Goal: Transaction & Acquisition: Purchase product/service

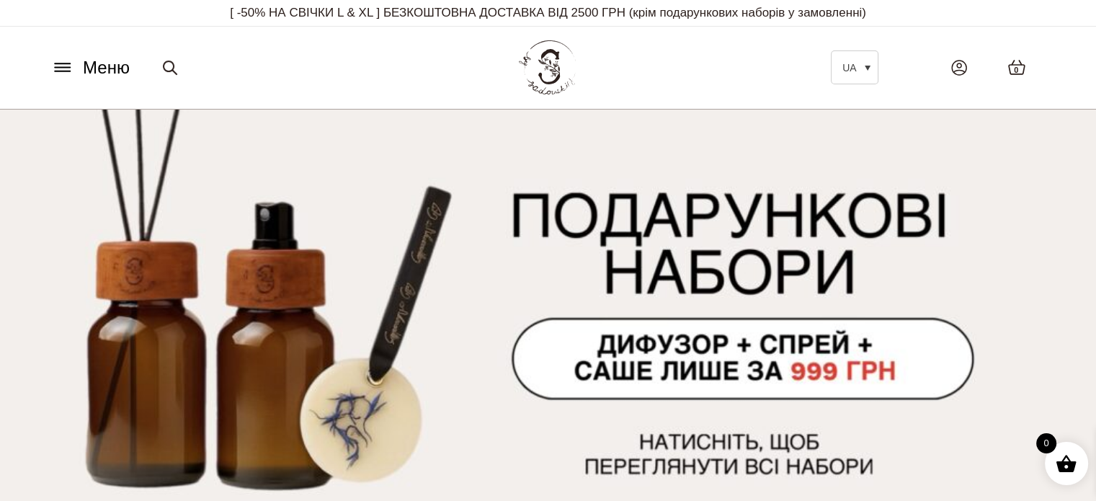
click at [68, 73] on icon at bounding box center [62, 67] width 23 height 15
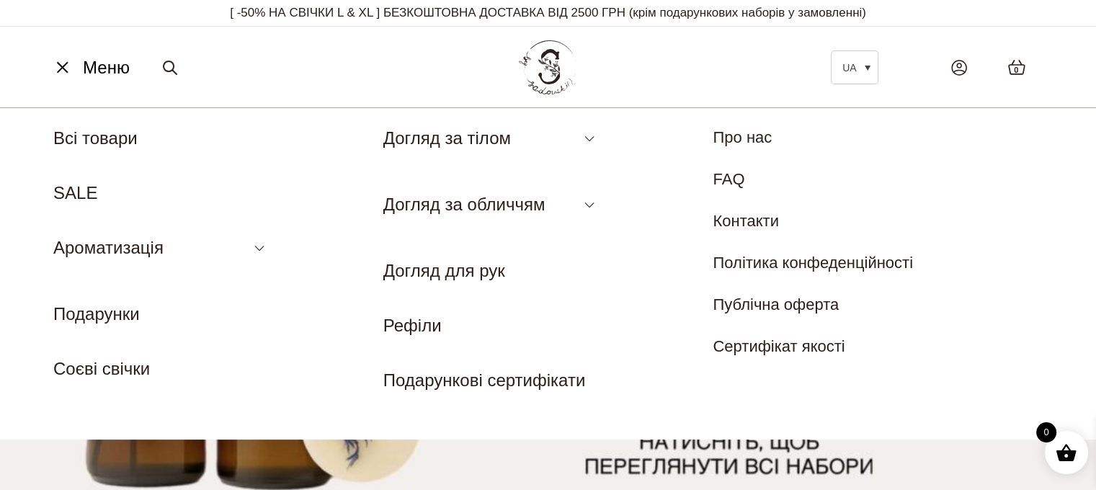
click at [269, 248] on ul "UA EN Всі товари SALE Ароматизація Аромадифузор Спрей для текстилю Ароматичні с…" at bounding box center [212, 253] width 318 height 256
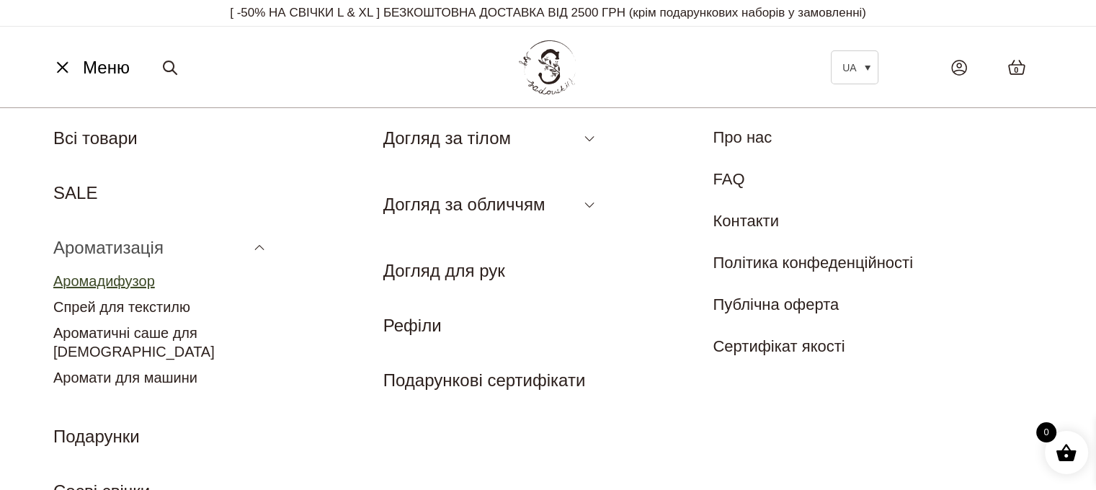
click at [128, 279] on link "Аромадифузор" at bounding box center [104, 281] width 102 height 16
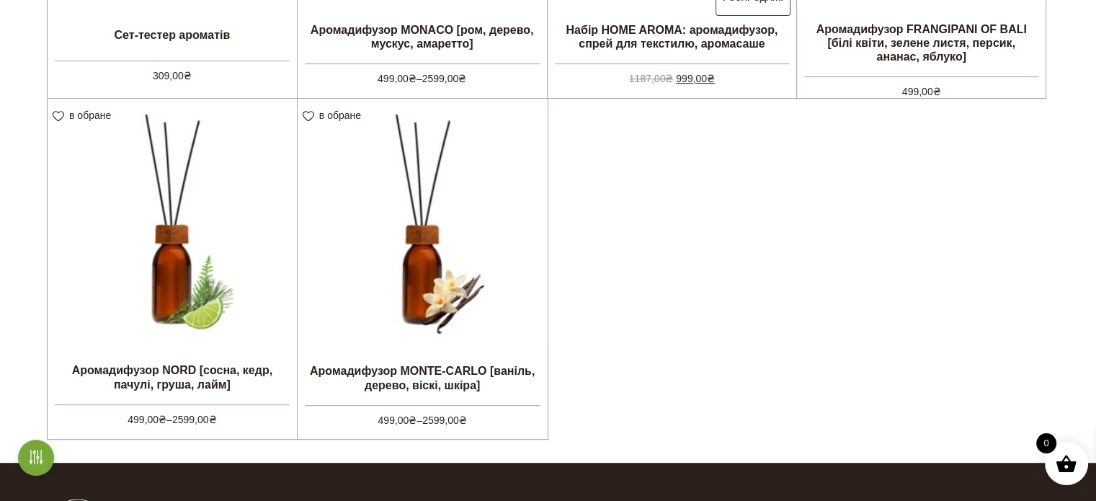
scroll to position [721, 0]
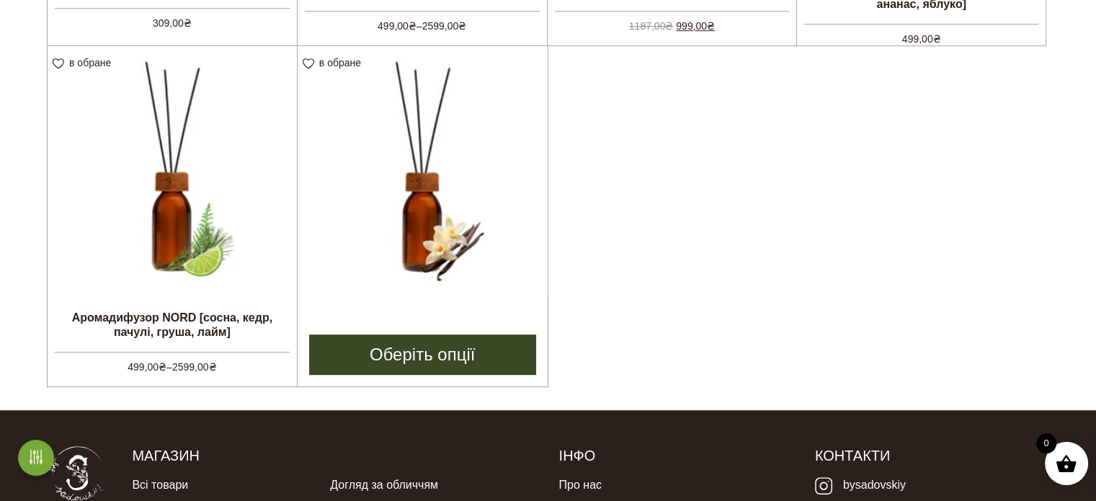
click at [498, 196] on img at bounding box center [423, 171] width 250 height 250
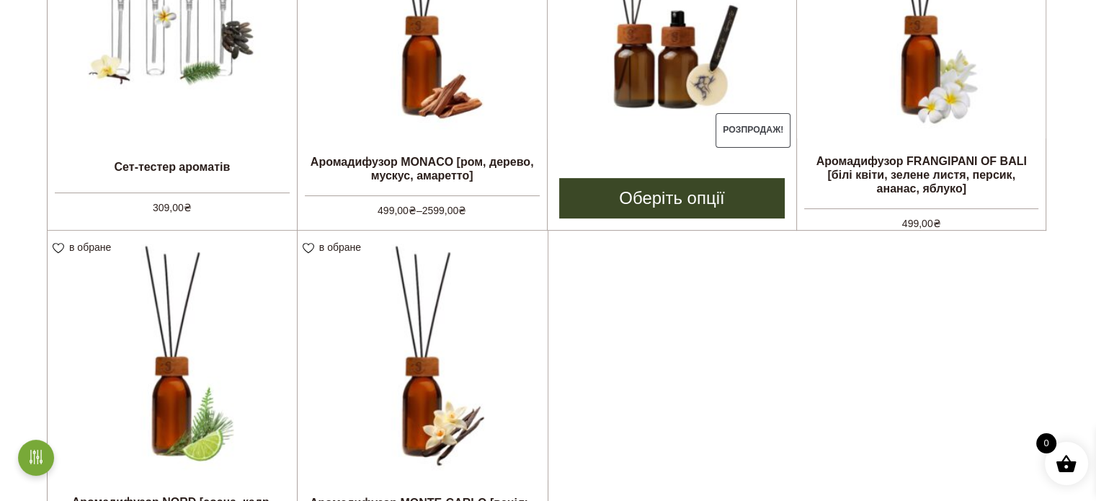
scroll to position [357, 0]
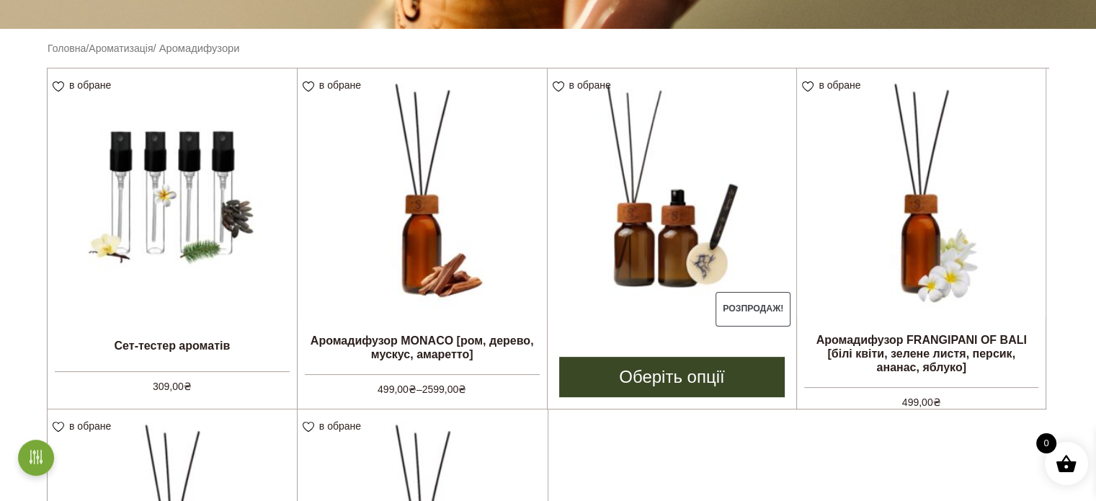
click at [651, 259] on img at bounding box center [672, 192] width 249 height 249
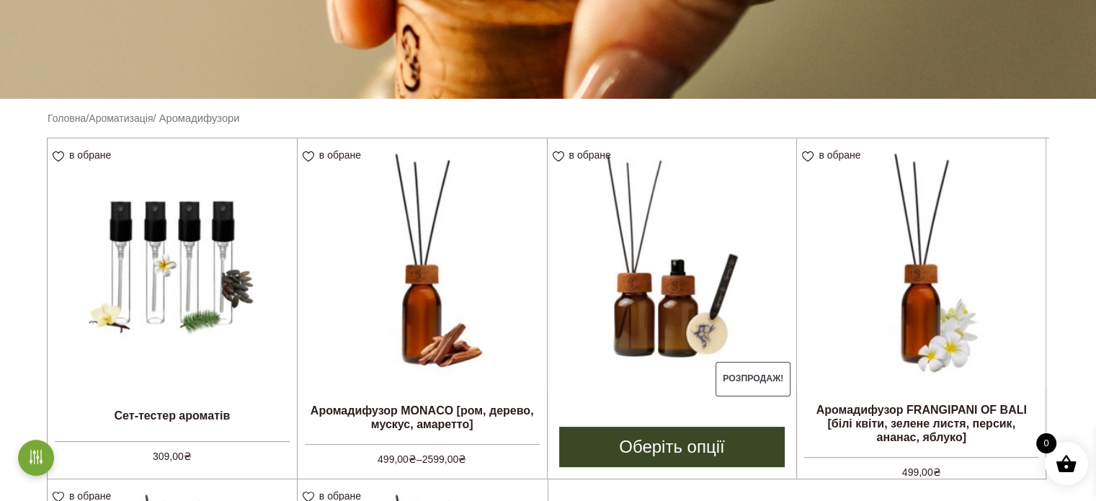
scroll to position [360, 0]
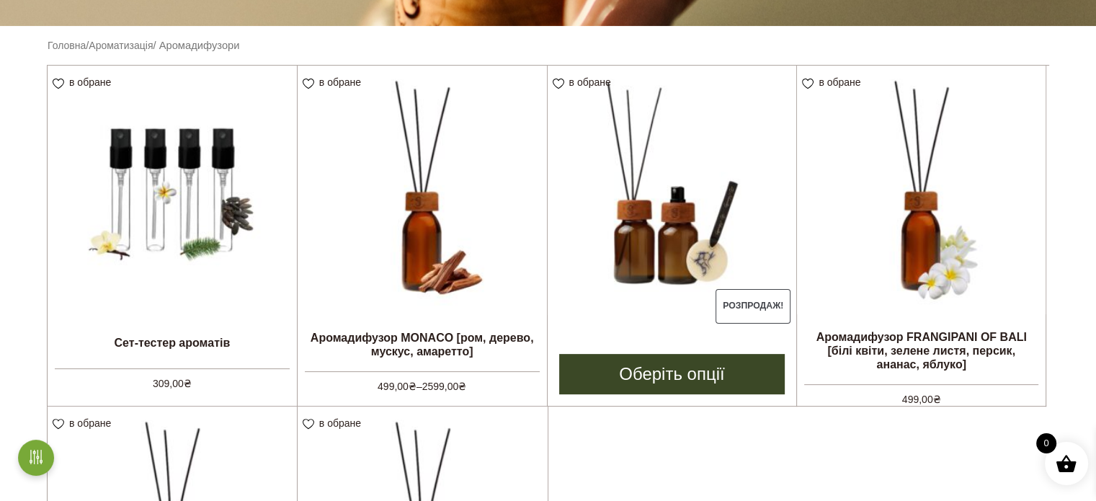
click at [740, 221] on img at bounding box center [672, 190] width 249 height 249
click at [661, 220] on img at bounding box center [672, 190] width 249 height 249
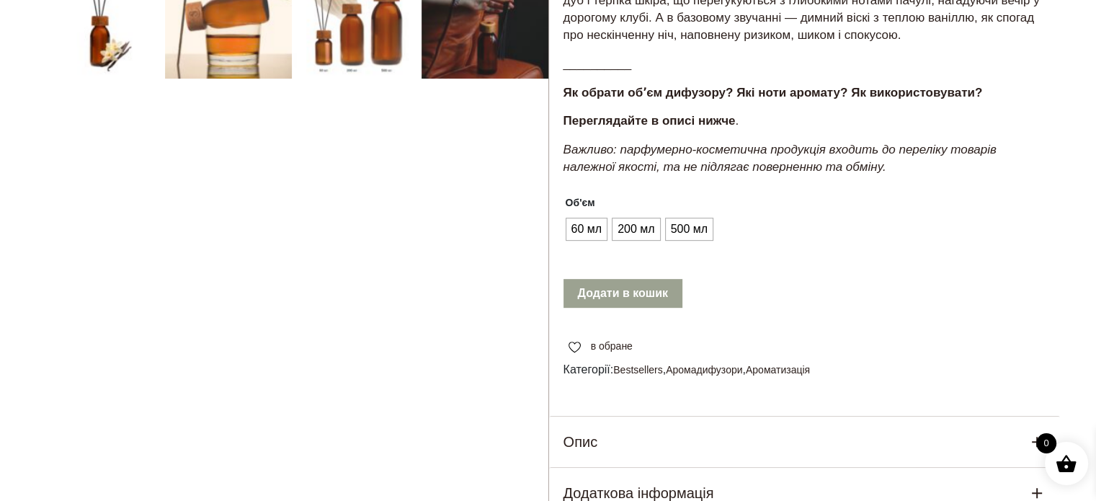
scroll to position [648, 0]
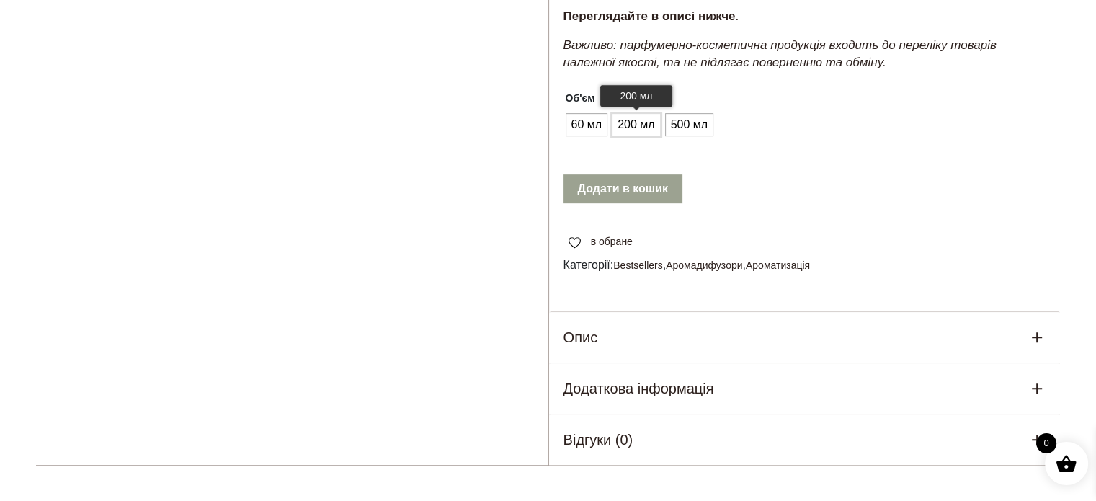
click at [647, 133] on span "200 мл" at bounding box center [636, 124] width 44 height 23
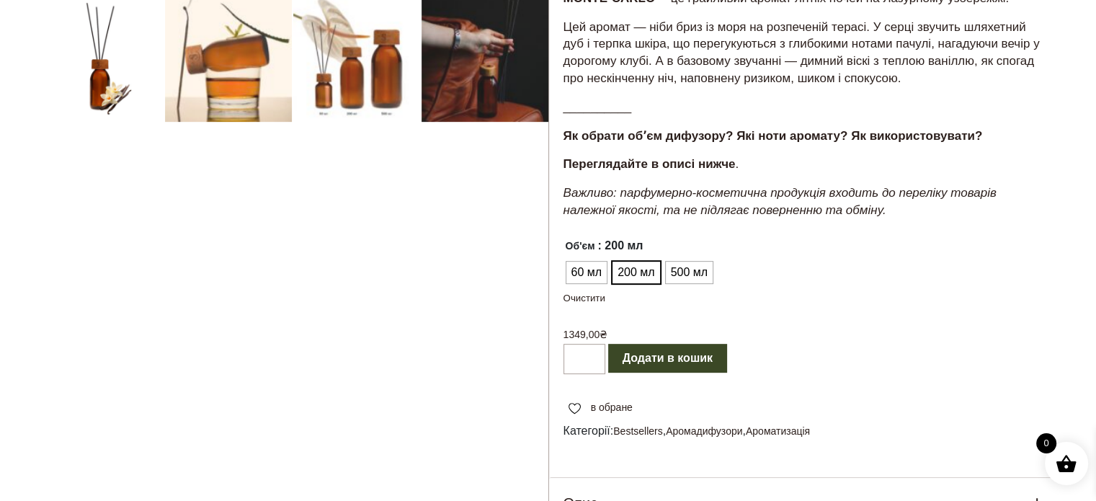
scroll to position [504, 0]
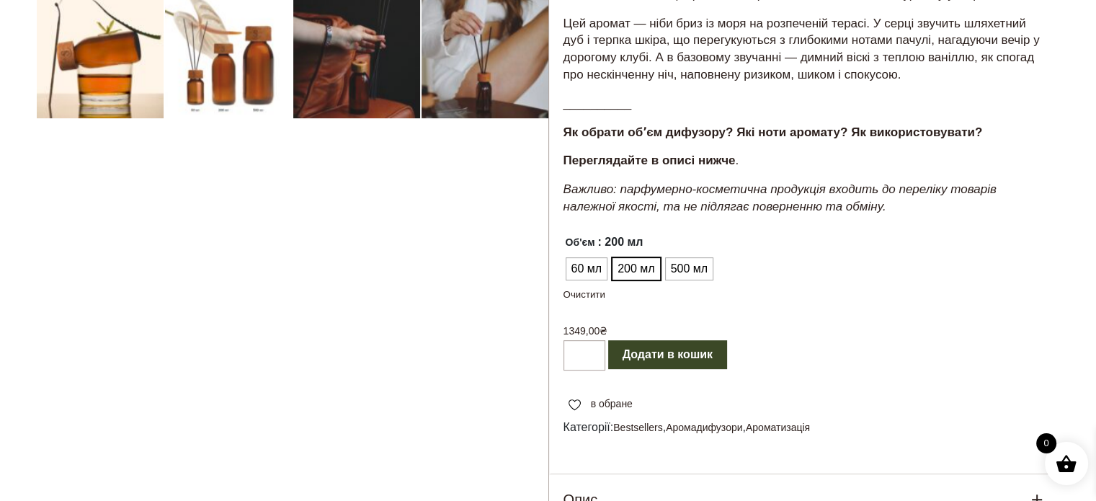
click at [665, 353] on button "Додати в кошик" at bounding box center [667, 354] width 119 height 29
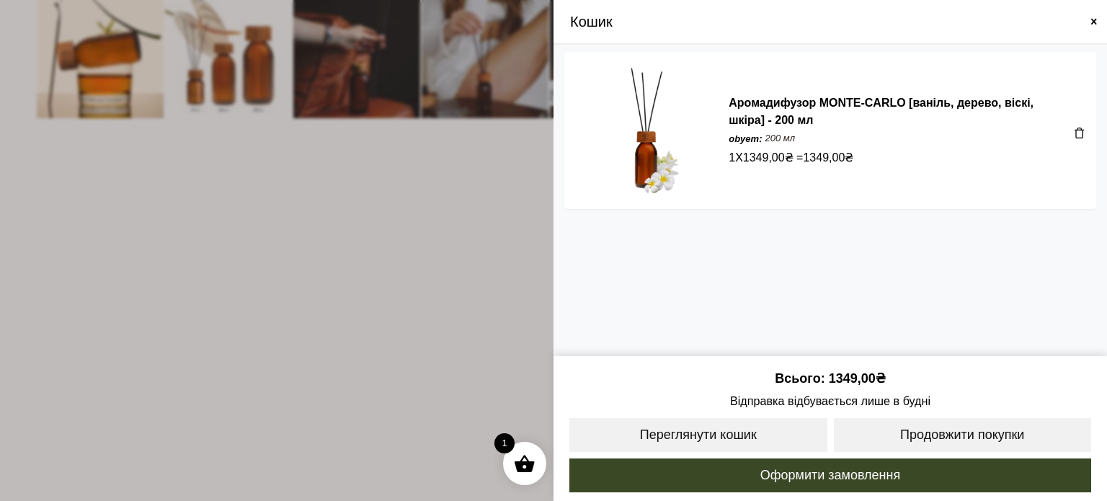
click at [295, 202] on span at bounding box center [553, 250] width 1107 height 501
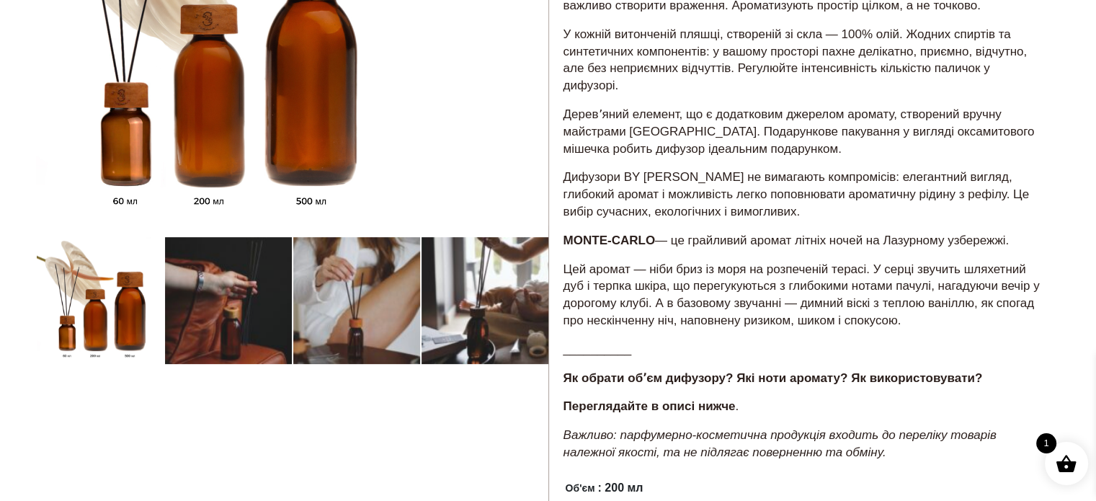
scroll to position [72, 0]
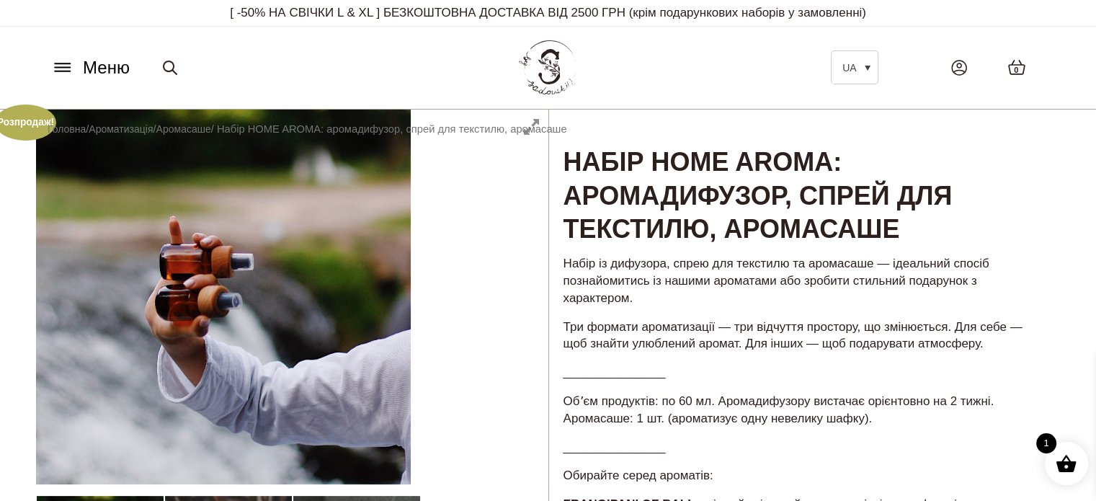
scroll to position [432, 0]
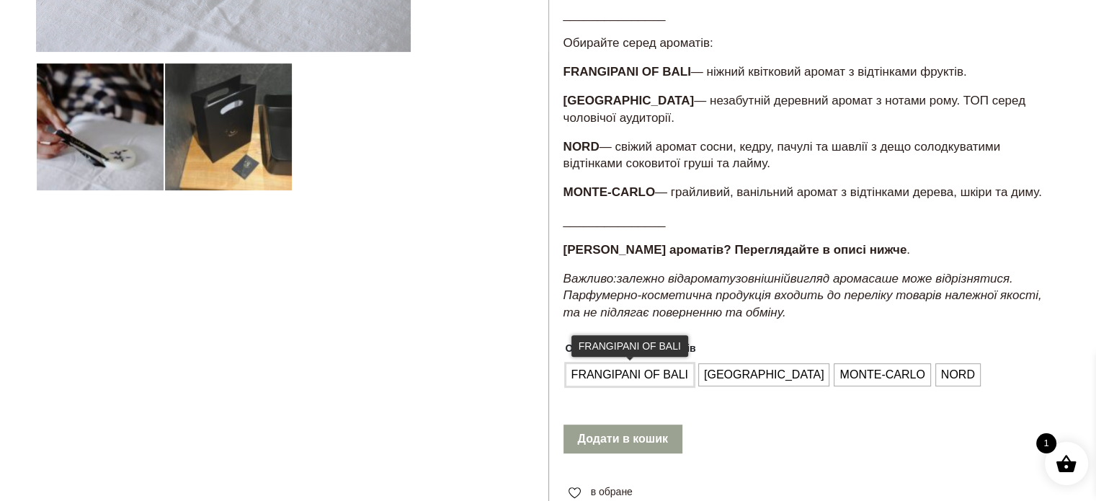
click at [684, 376] on span "FRANGIPANI OF BALI" at bounding box center [630, 374] width 124 height 23
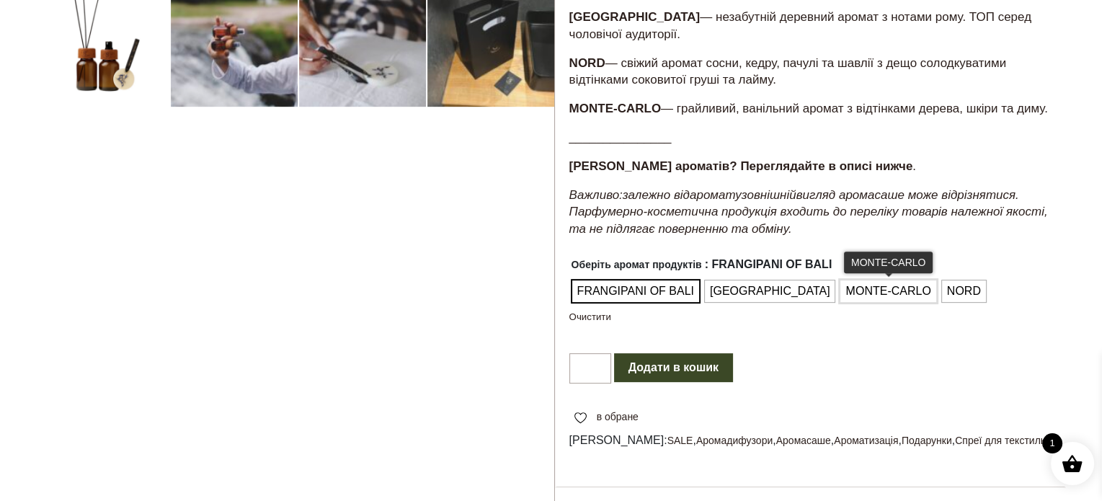
scroll to position [576, 0]
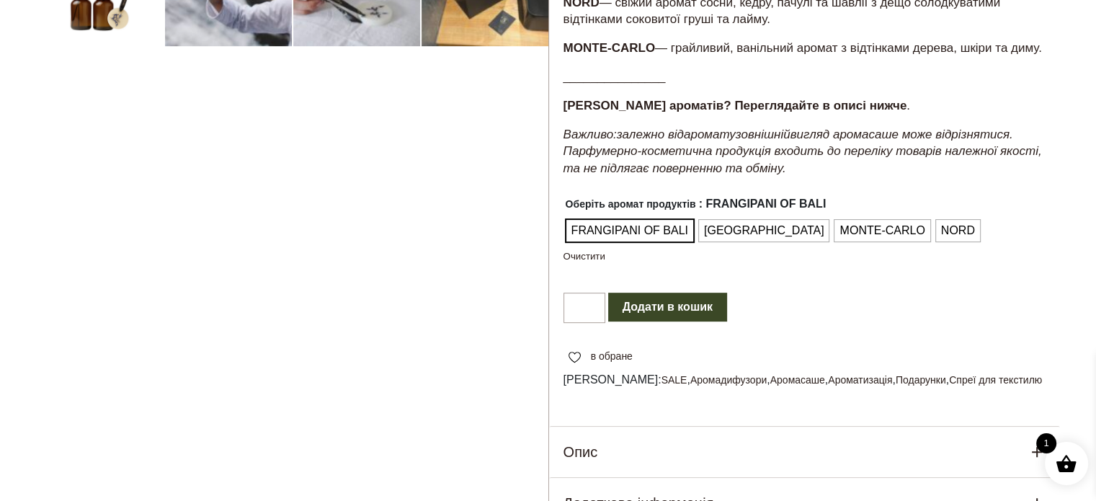
click at [697, 314] on button "Додати в кошик" at bounding box center [667, 307] width 119 height 29
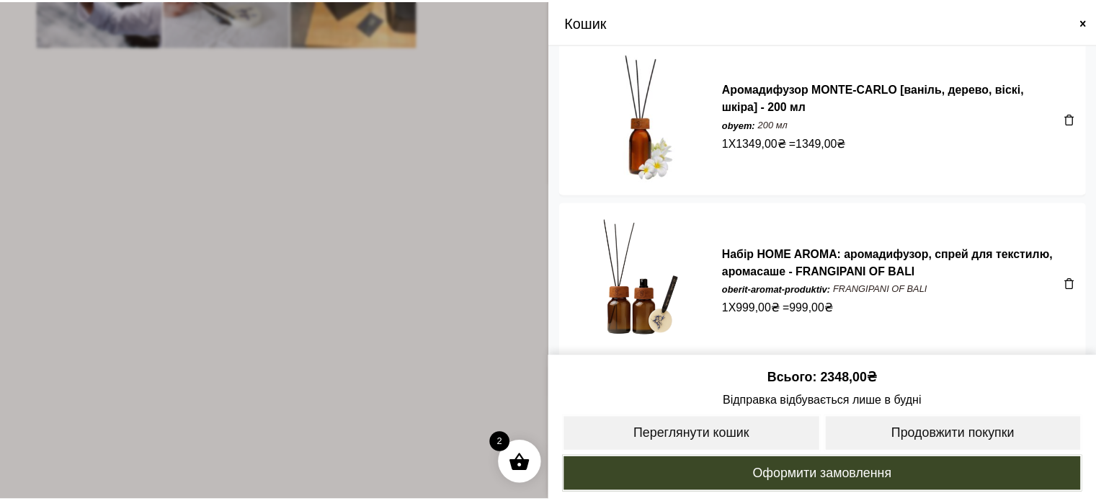
scroll to position [22, 0]
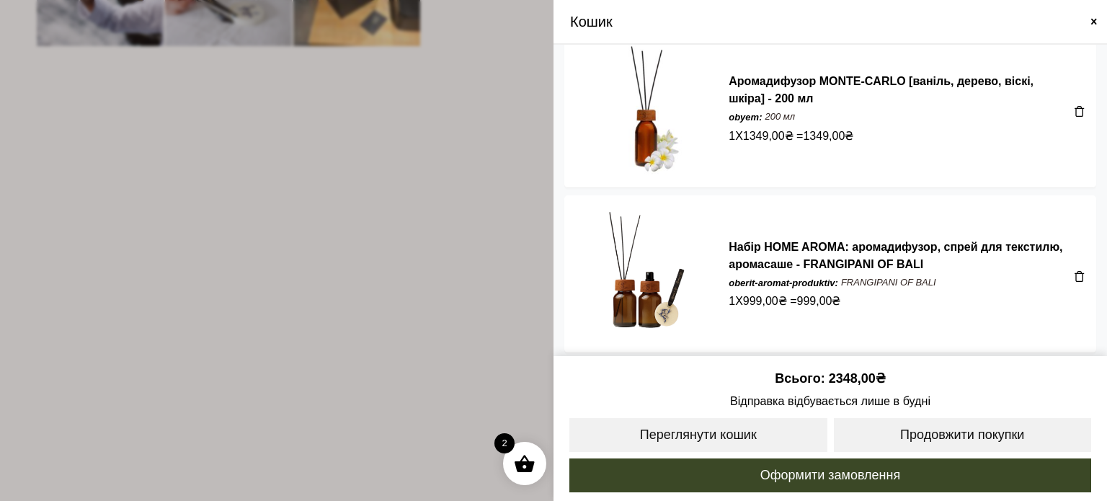
click at [414, 220] on span at bounding box center [553, 250] width 1107 height 501
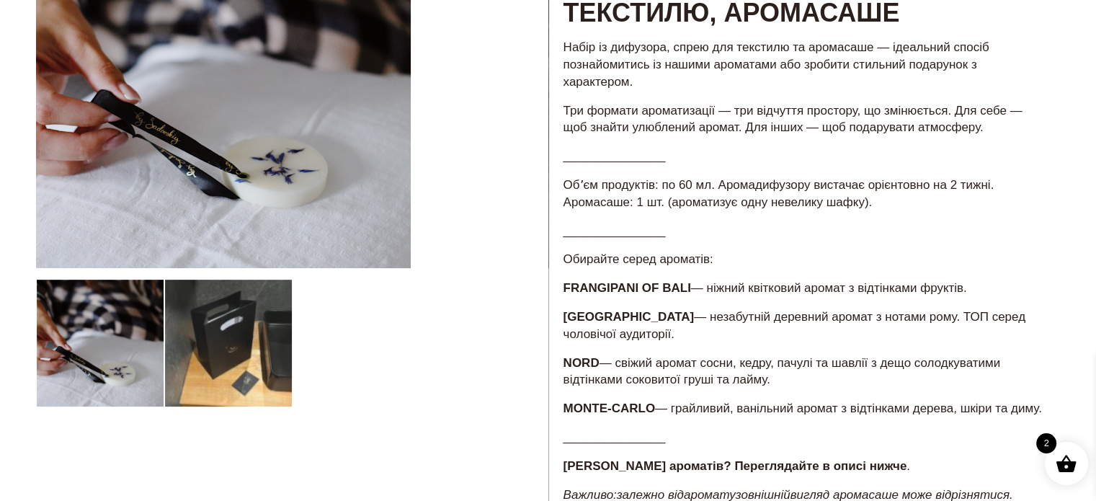
scroll to position [0, 0]
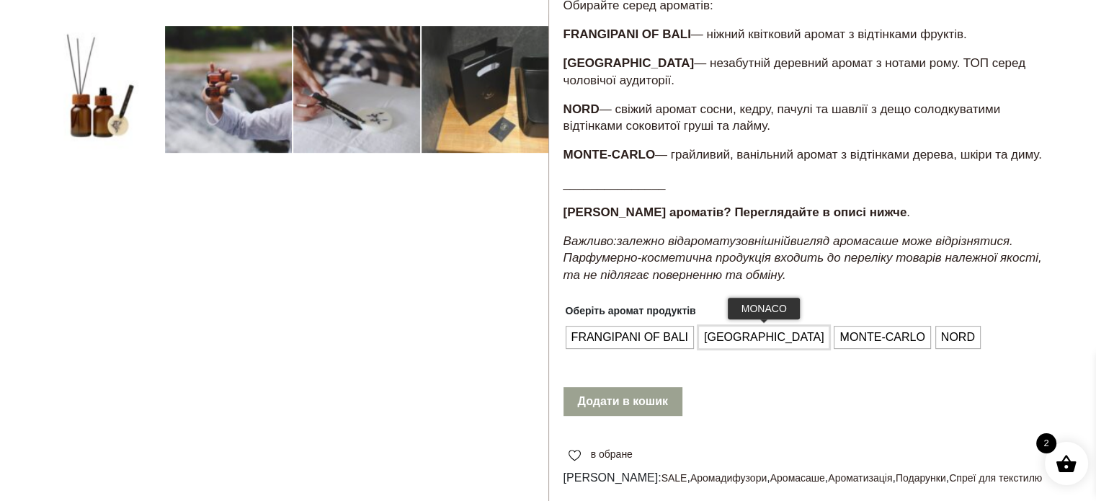
scroll to position [504, 0]
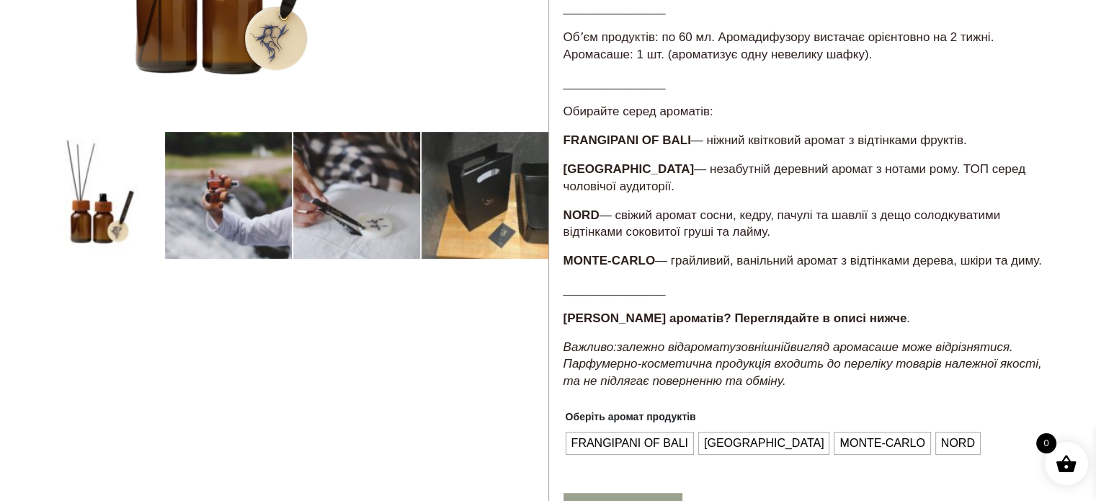
scroll to position [432, 0]
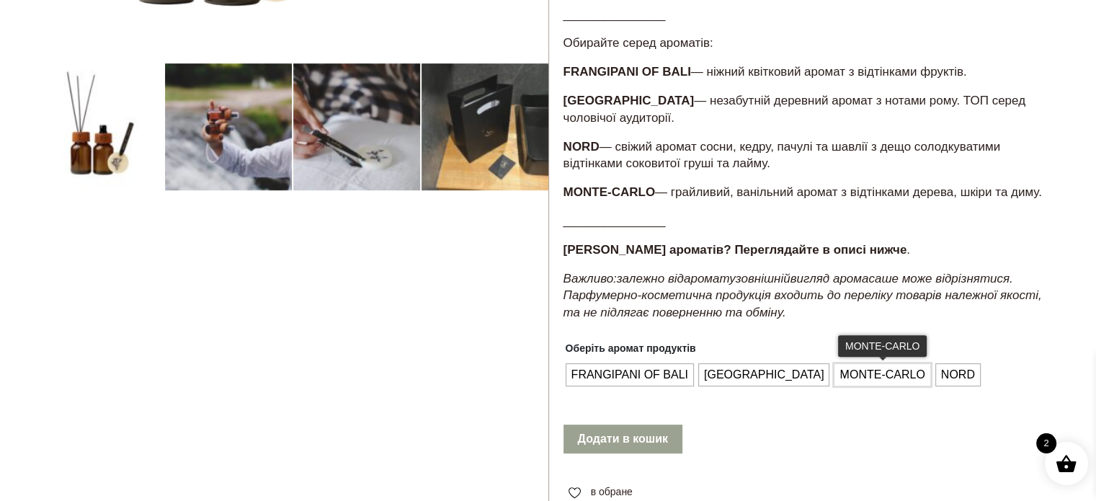
click at [836, 378] on span "MONTE-CARLO" at bounding box center [882, 374] width 92 height 23
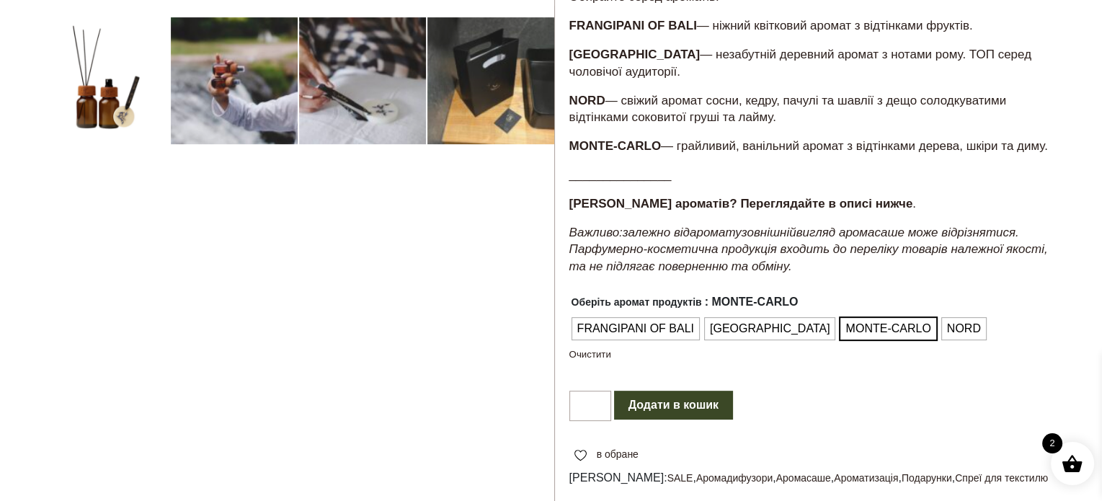
scroll to position [504, 0]
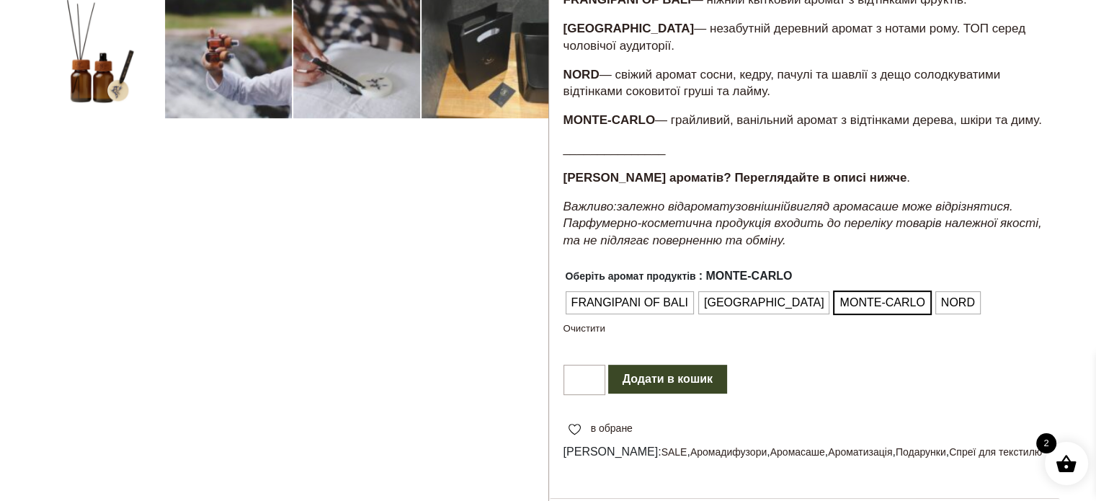
click at [655, 383] on button "Додати в кошик" at bounding box center [667, 379] width 119 height 29
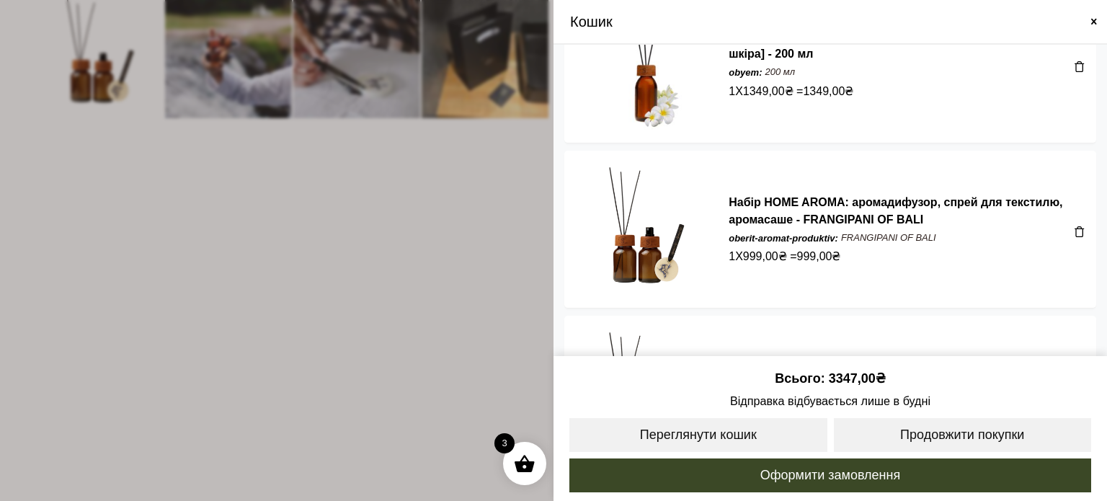
scroll to position [184, 0]
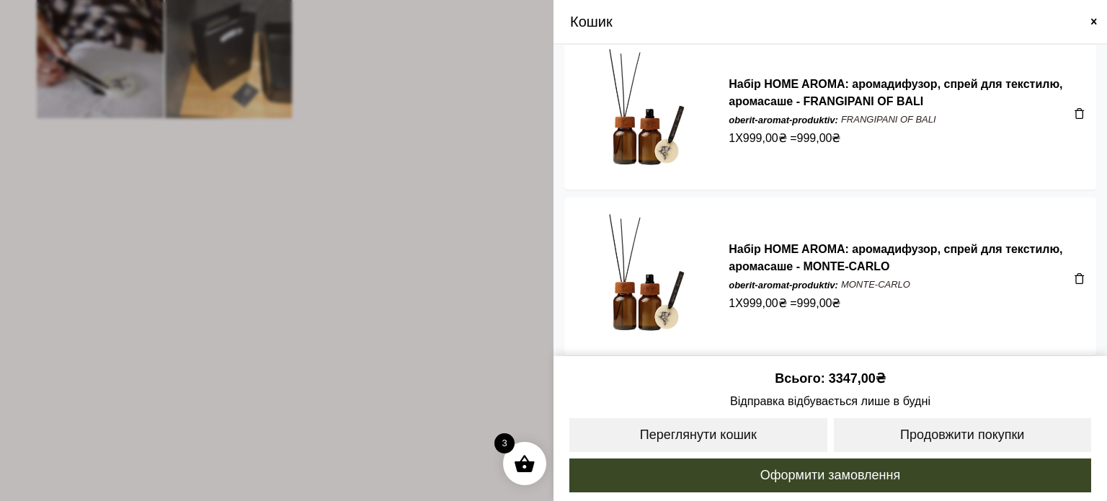
drag, startPoint x: 666, startPoint y: 261, endPoint x: 674, endPoint y: 251, distance: 12.8
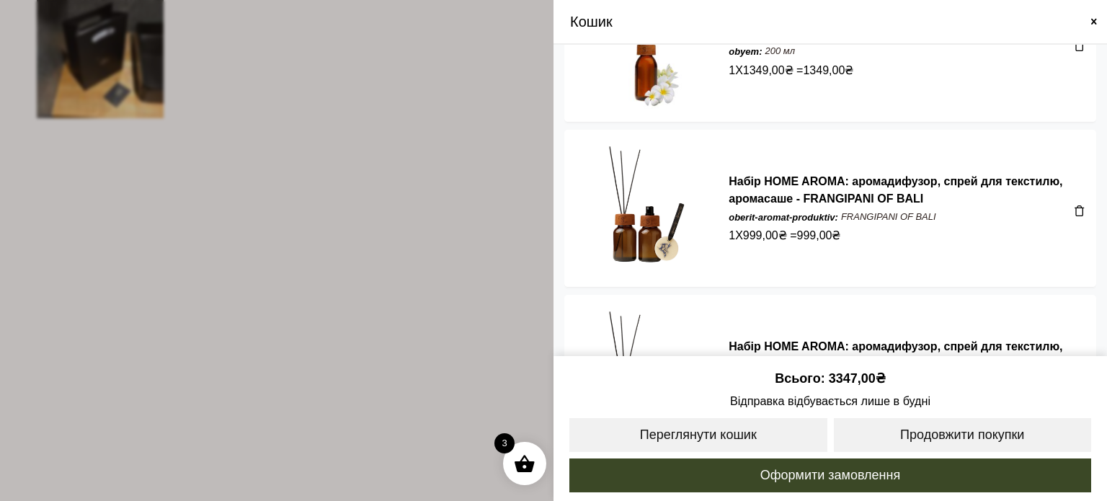
scroll to position [0, 0]
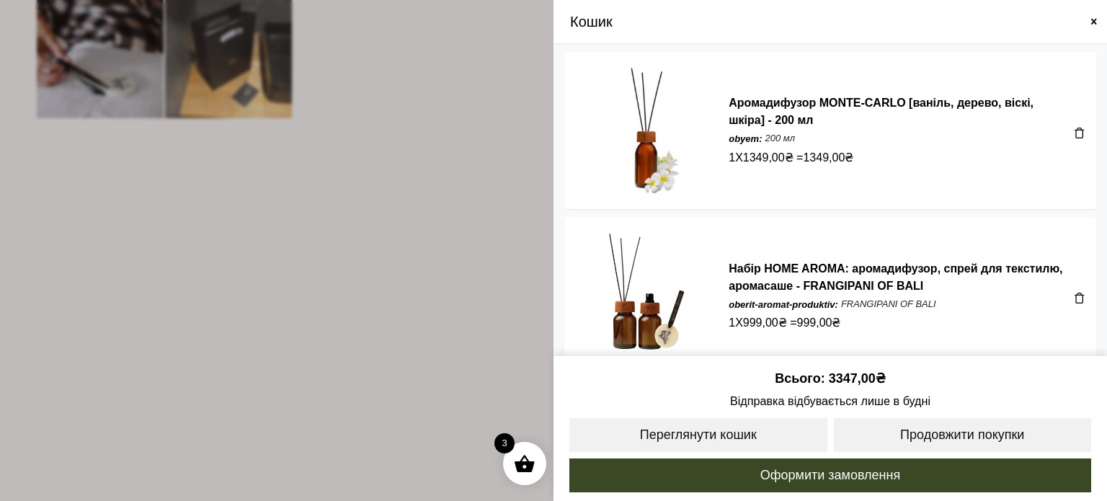
click at [1076, 131] on span at bounding box center [1080, 133] width 12 height 12
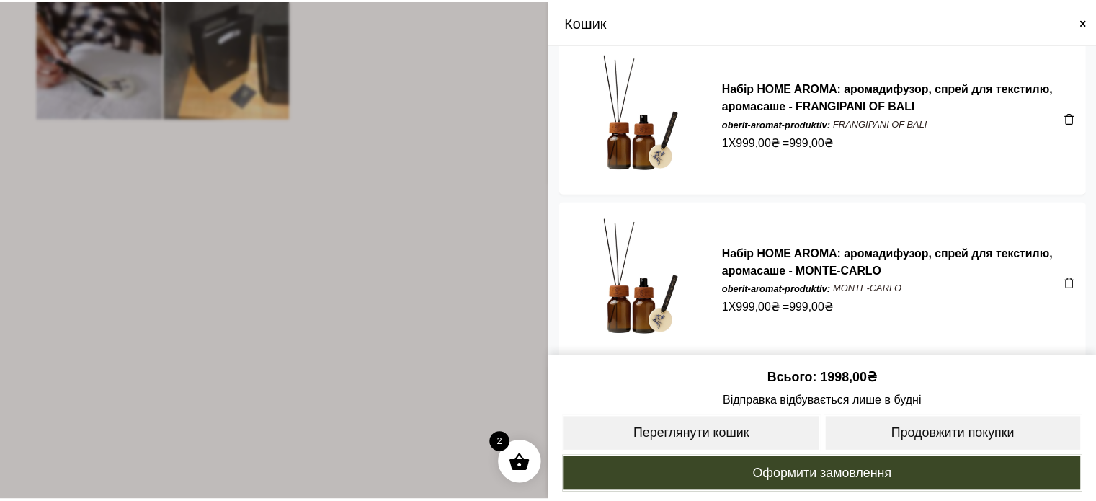
scroll to position [22, 0]
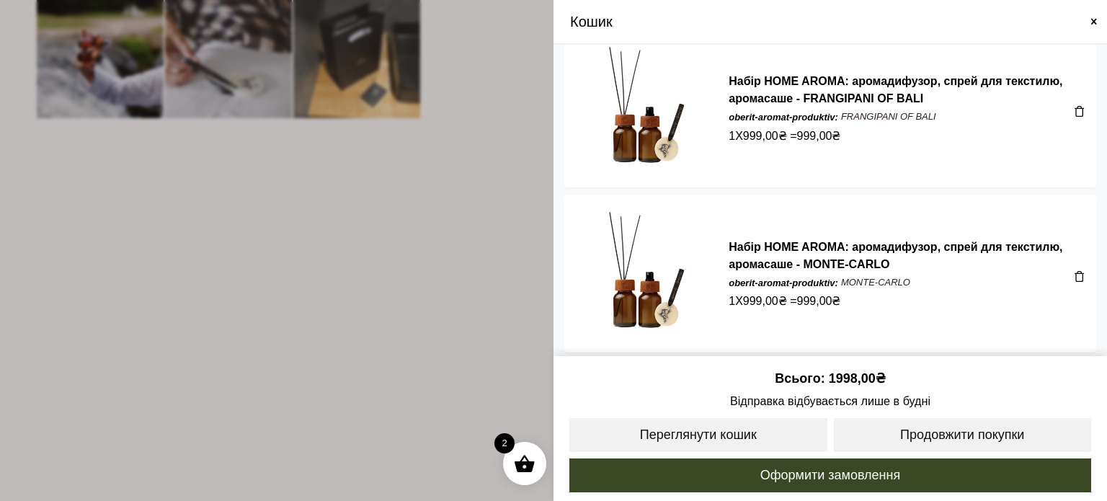
click at [1074, 111] on span at bounding box center [1080, 111] width 12 height 12
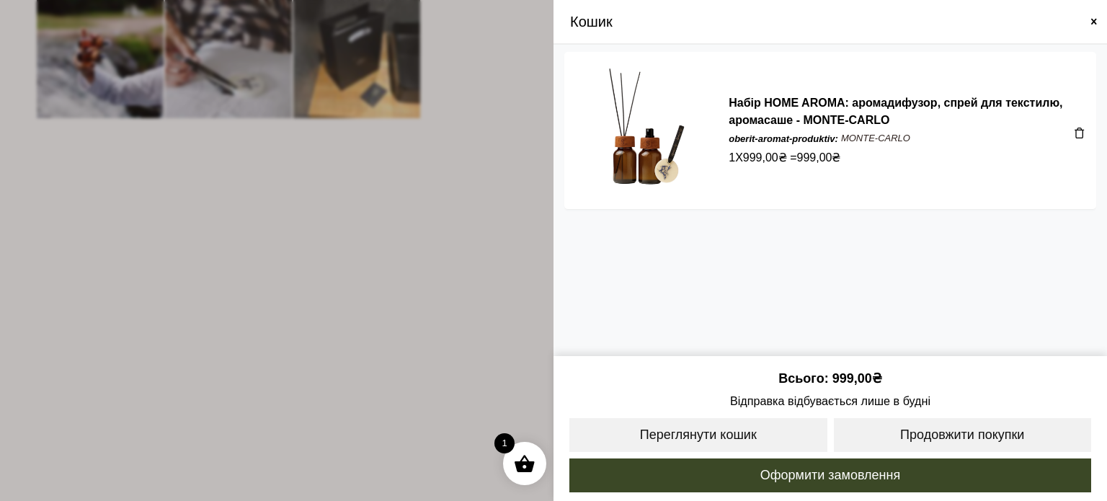
drag, startPoint x: 411, startPoint y: 233, endPoint x: 437, endPoint y: 229, distance: 26.2
click at [411, 233] on span at bounding box center [553, 250] width 1107 height 501
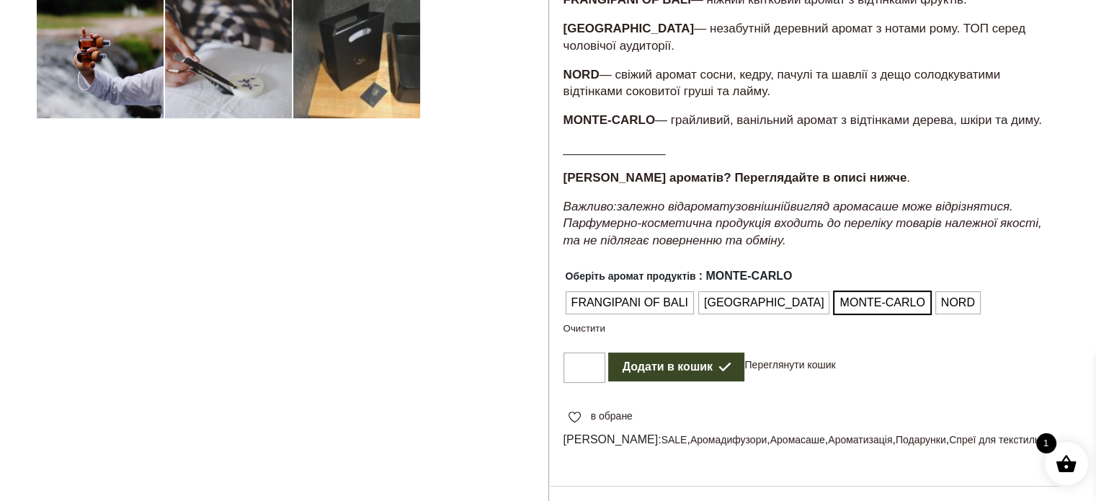
click at [687, 363] on button "Додати в кошик" at bounding box center [676, 366] width 137 height 29
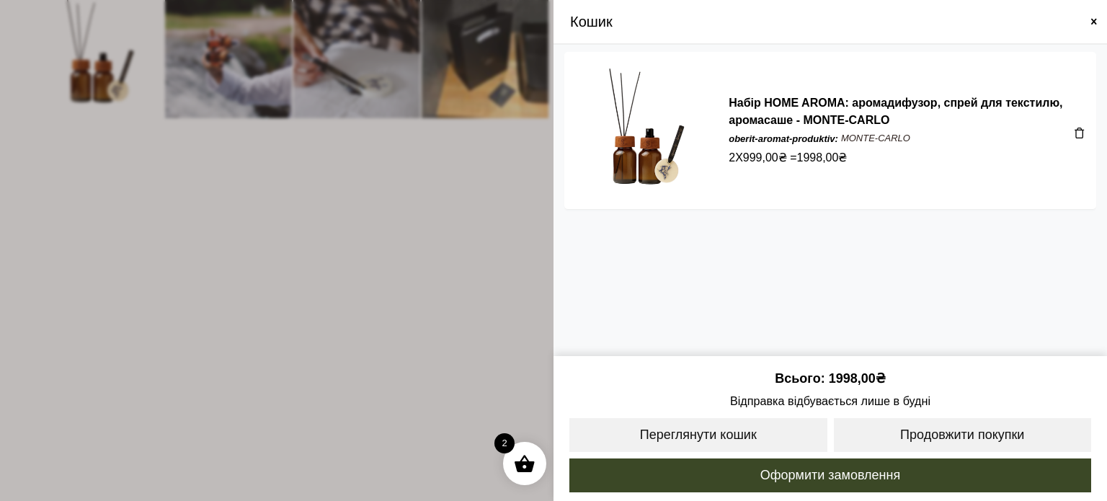
click at [367, 187] on span at bounding box center [553, 250] width 1107 height 501
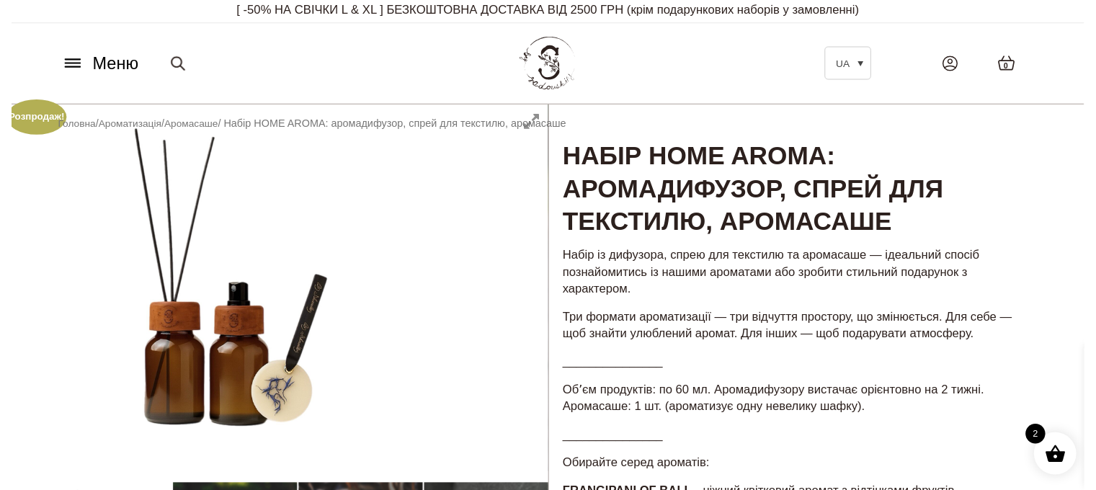
scroll to position [0, 0]
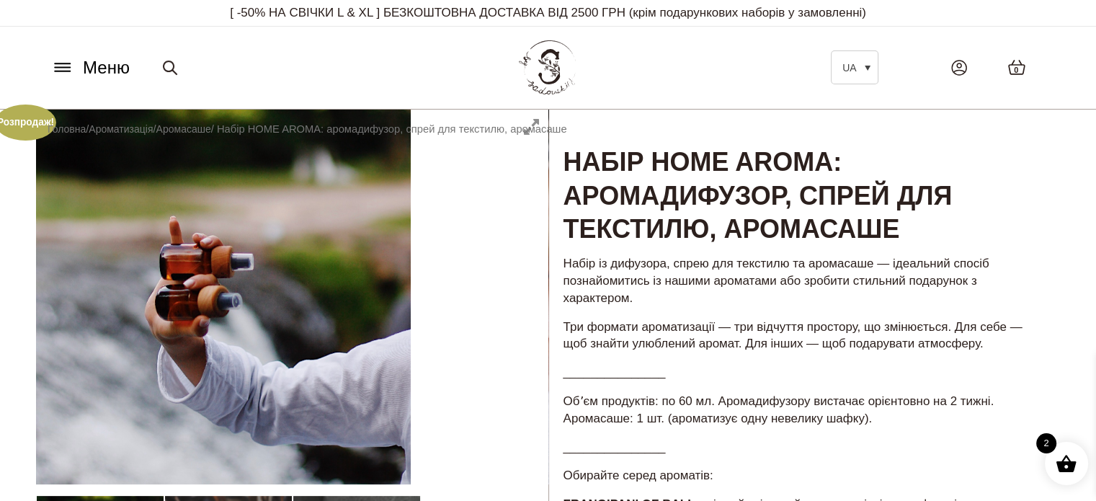
click at [60, 68] on icon at bounding box center [62, 67] width 23 height 15
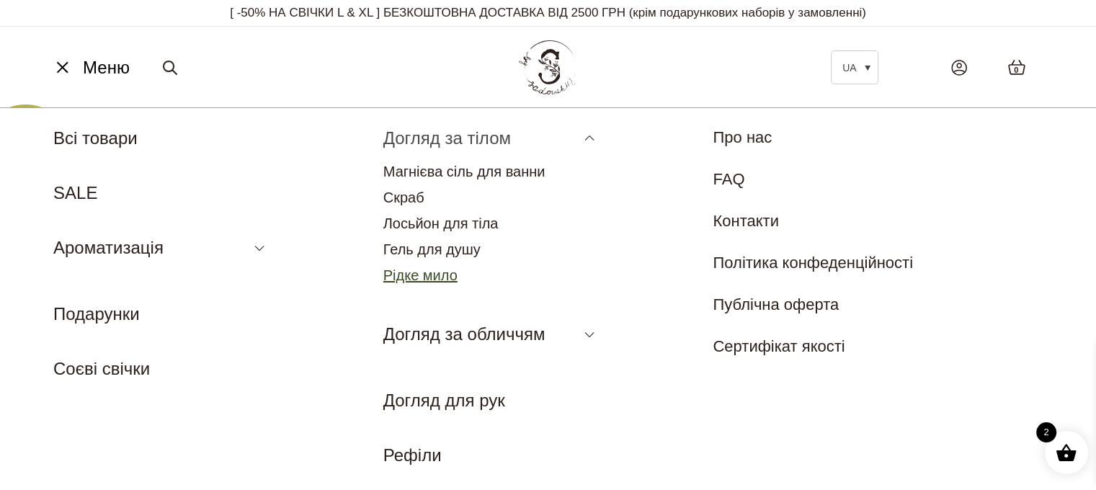
click at [439, 269] on link "Рідке мило" at bounding box center [420, 275] width 74 height 16
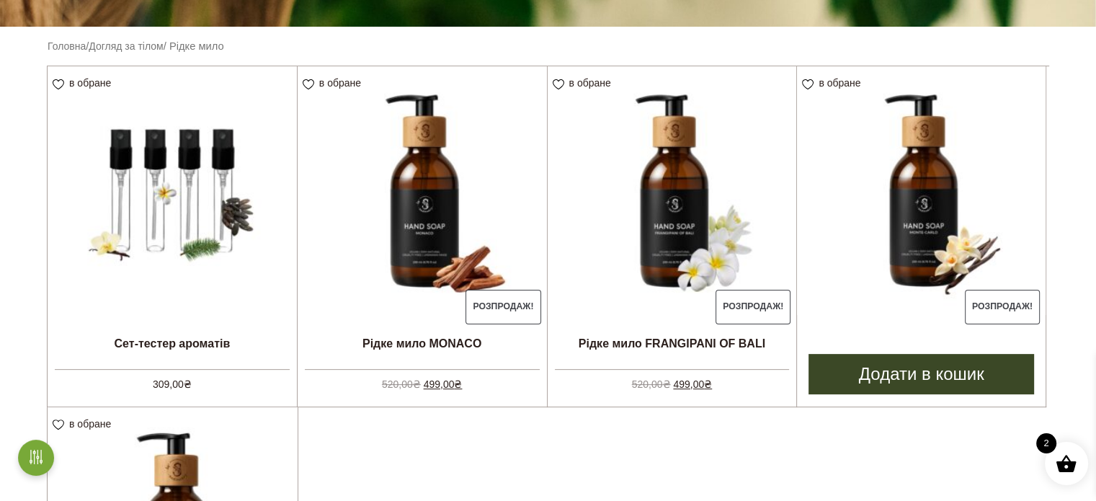
scroll to position [360, 0]
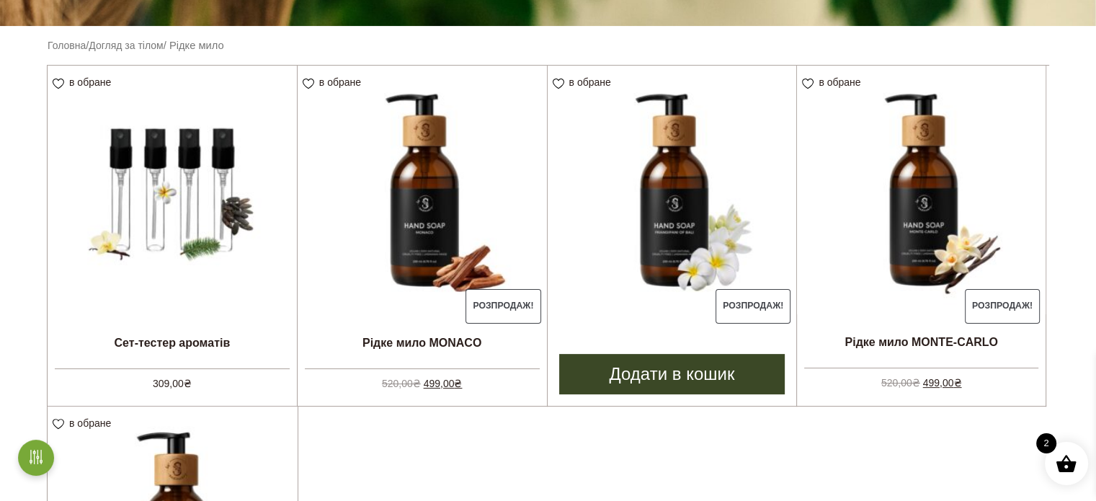
click at [687, 378] on link "Додати в кошик" at bounding box center [672, 374] width 226 height 40
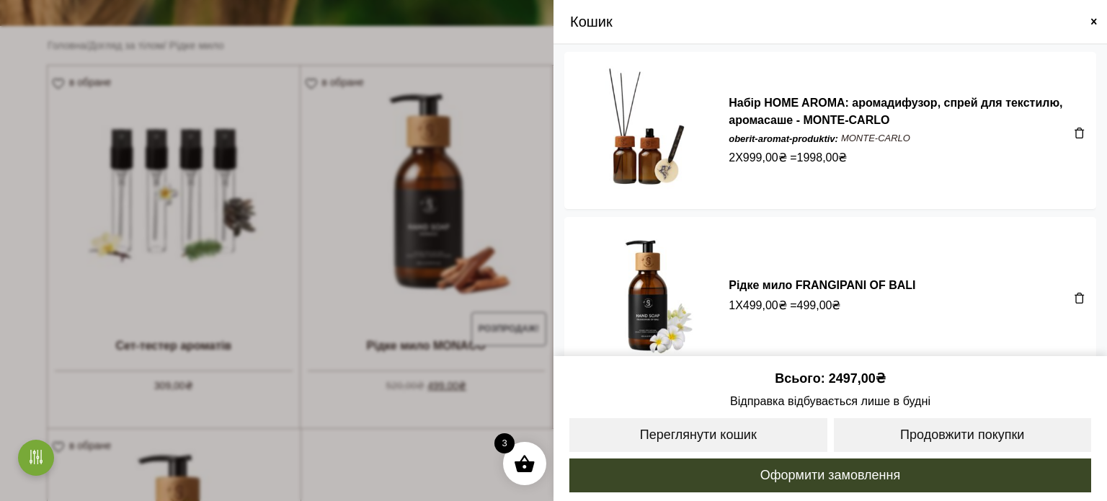
click at [493, 184] on span at bounding box center [553, 250] width 1107 height 501
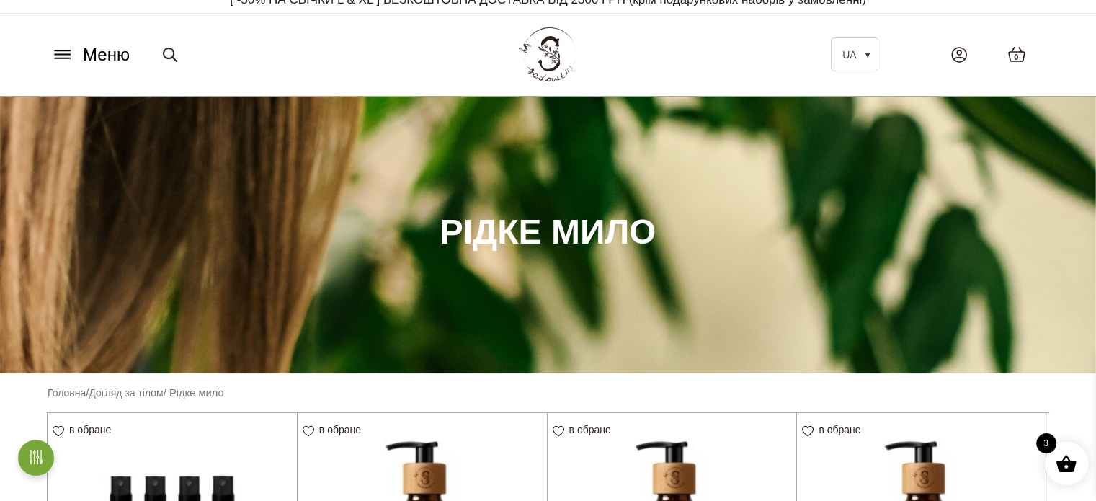
scroll to position [0, 0]
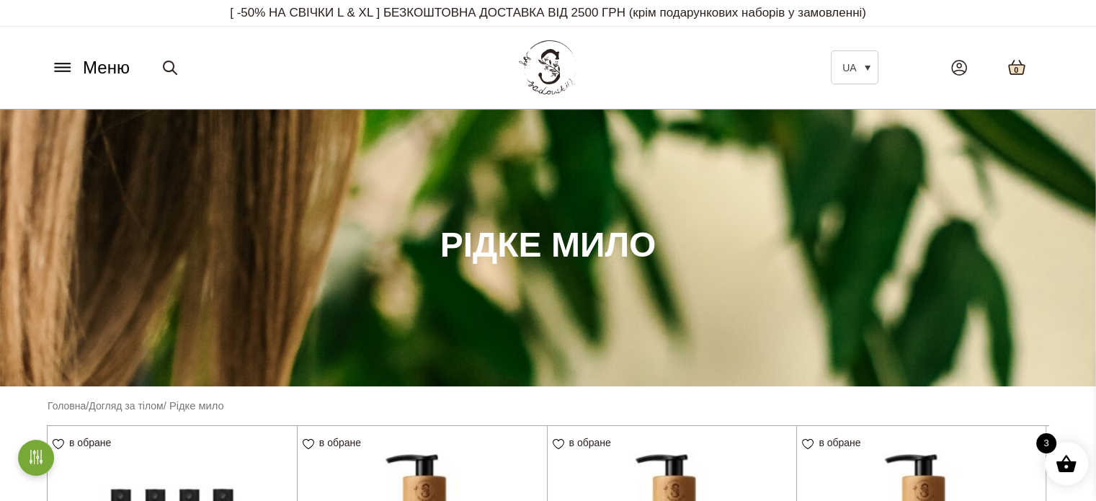
click at [1009, 68] on icon at bounding box center [1017, 68] width 16 height 14
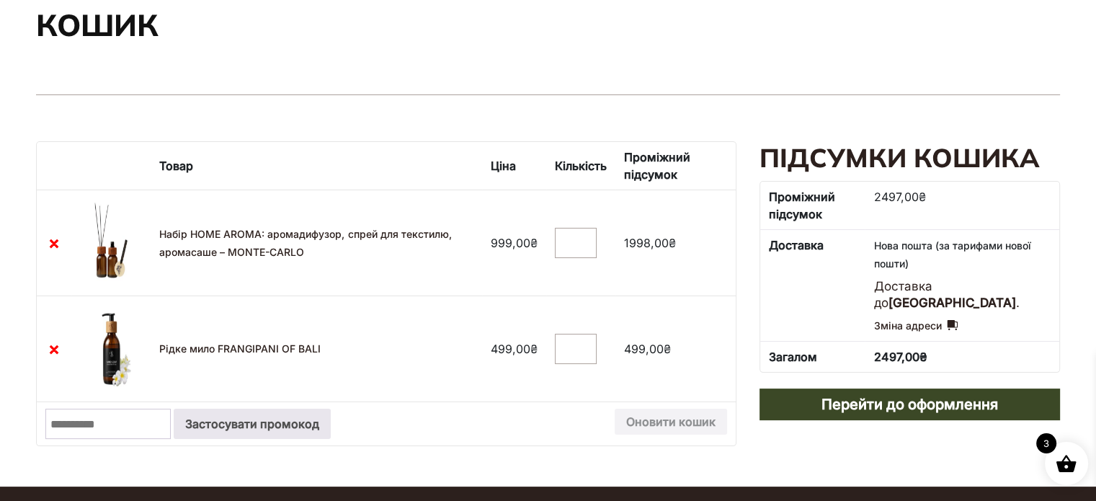
scroll to position [144, 0]
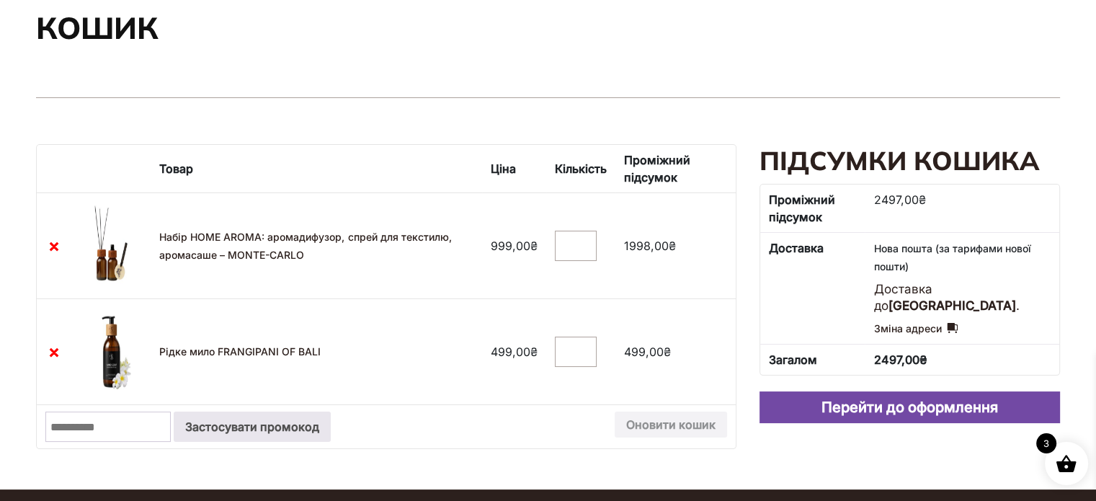
click at [863, 409] on link "Перейти до оформлення" at bounding box center [909, 407] width 300 height 32
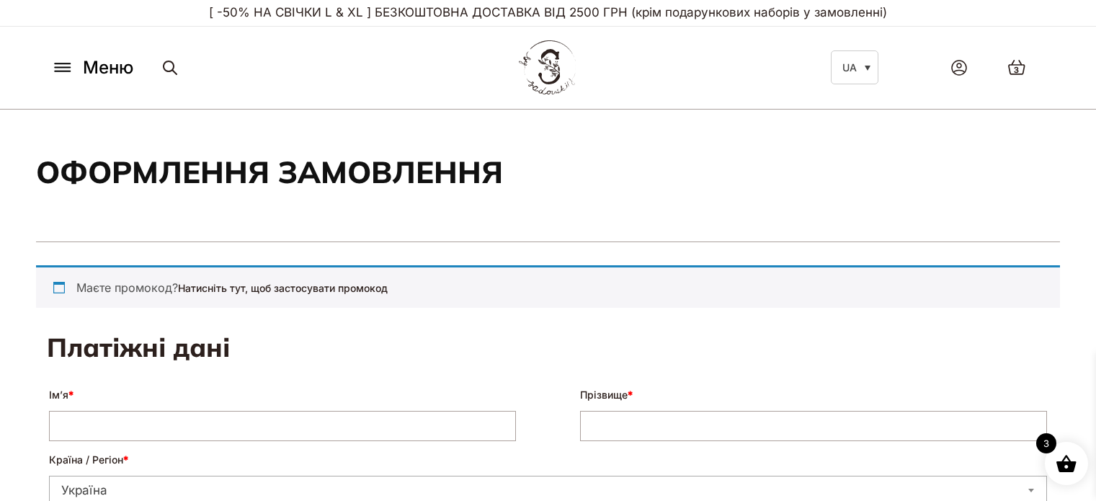
select select "****"
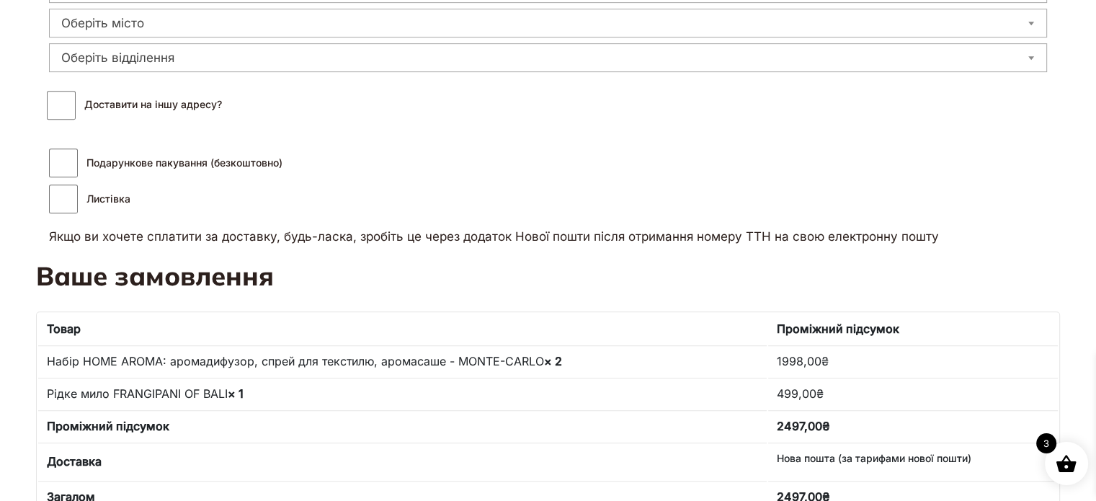
scroll to position [648, 0]
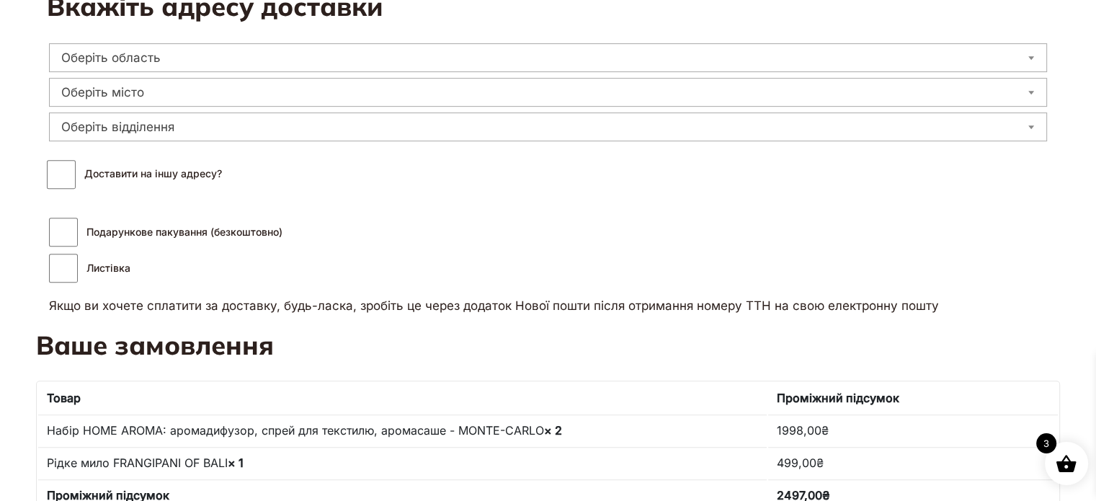
click at [153, 64] on span "Оберіть область" at bounding box center [548, 58] width 996 height 20
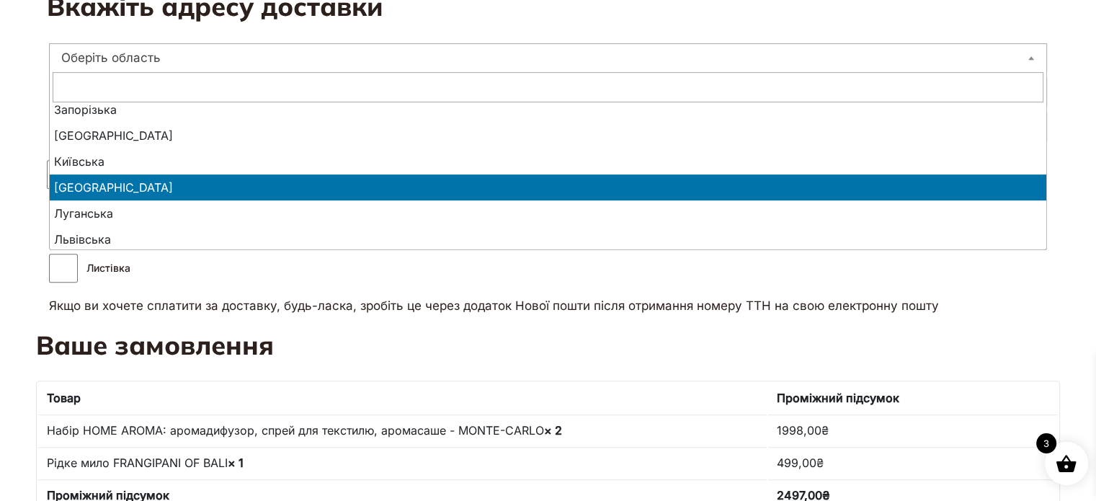
scroll to position [288, 0]
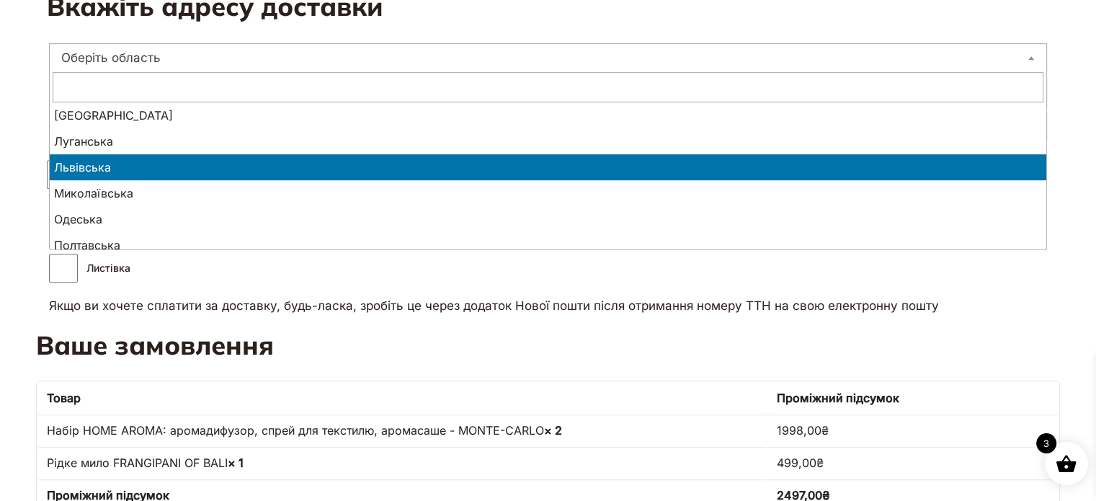
select select "**********"
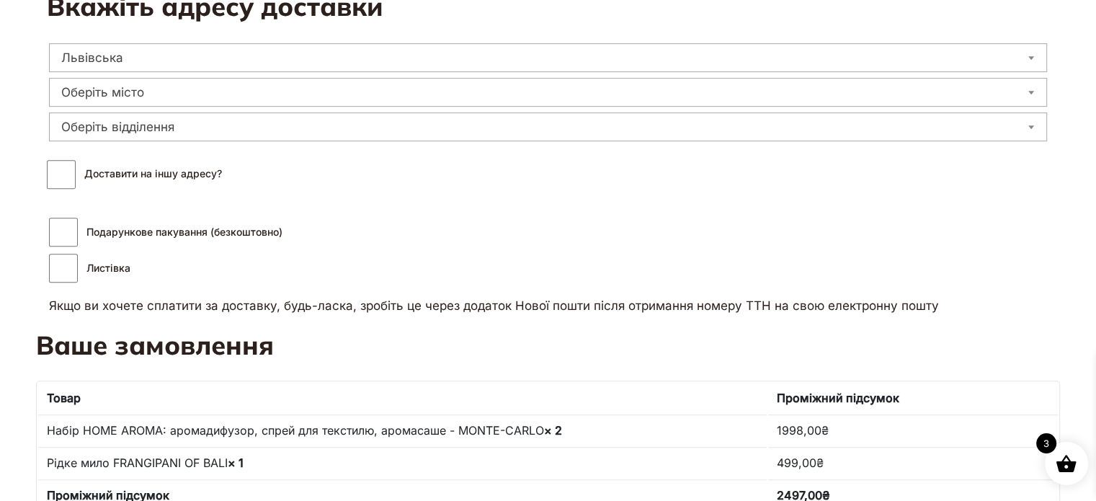
click at [404, 96] on span "Оберіть місто" at bounding box center [548, 92] width 996 height 20
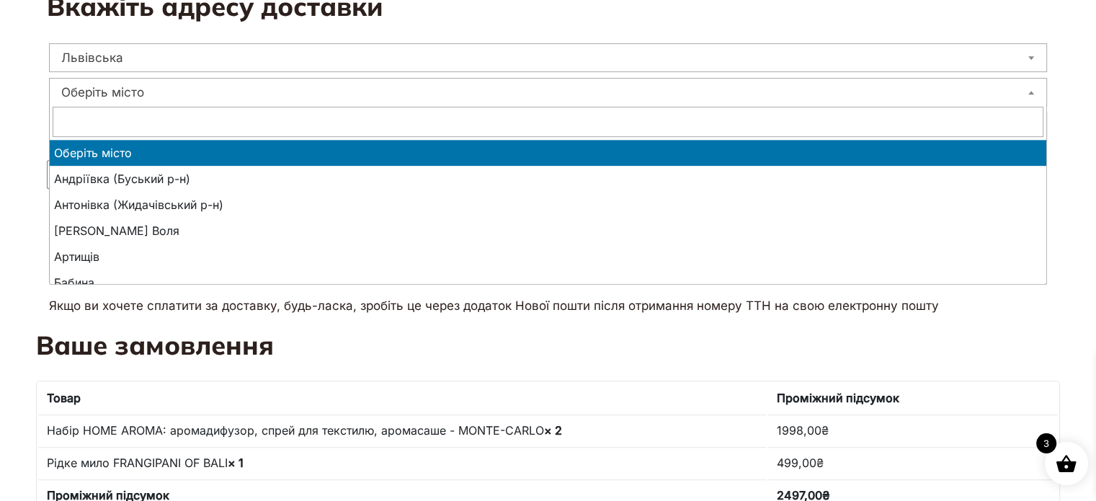
click at [279, 112] on input "text" at bounding box center [548, 122] width 991 height 30
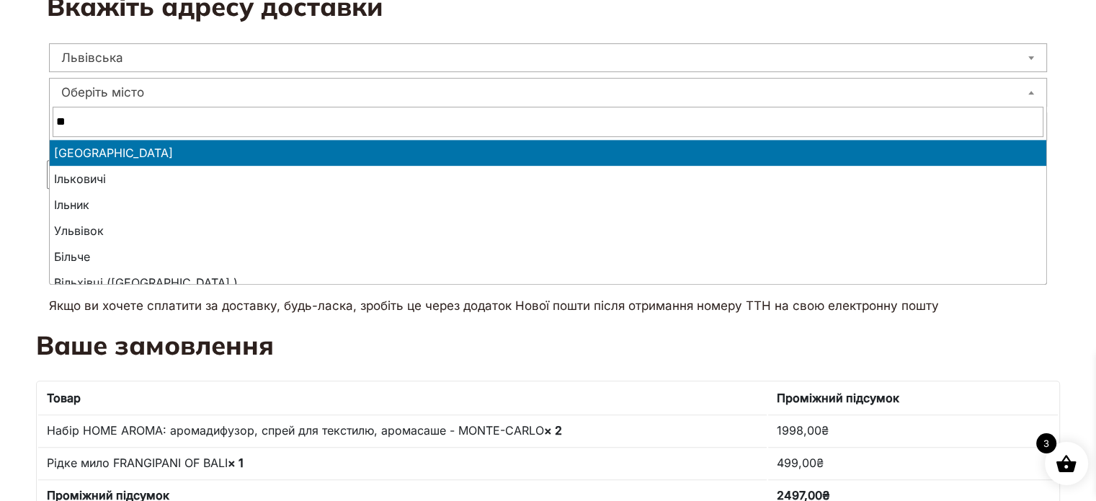
type input "*"
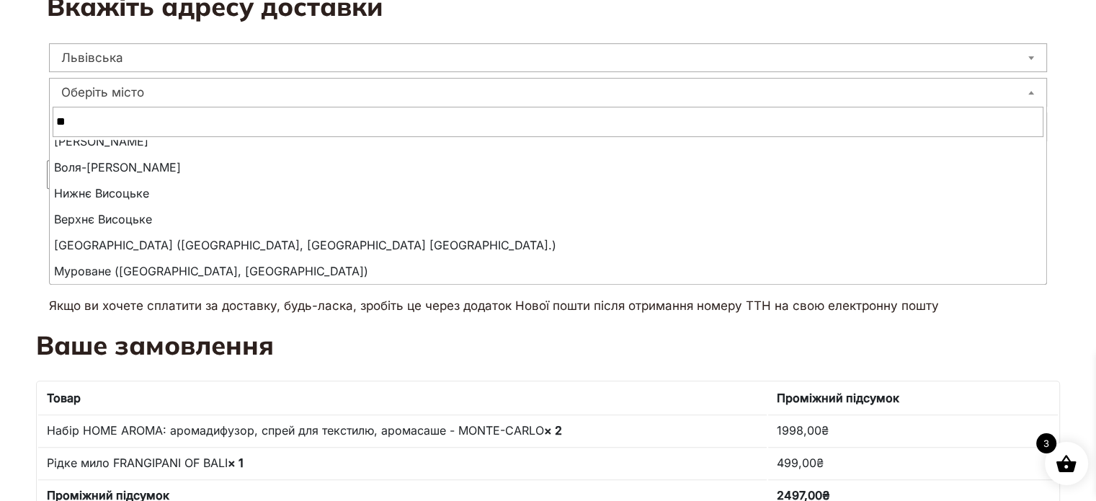
scroll to position [0, 0]
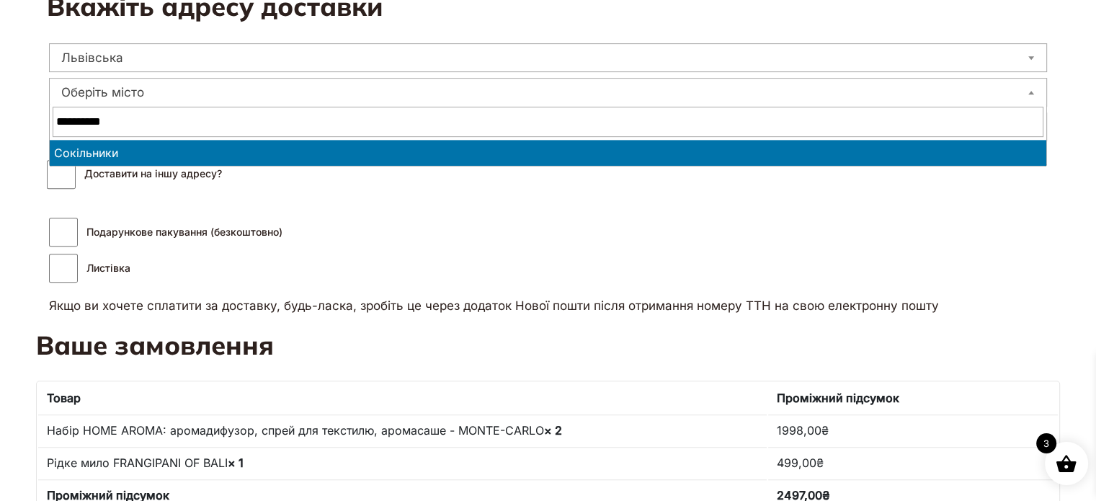
type input "**********"
select select "**********"
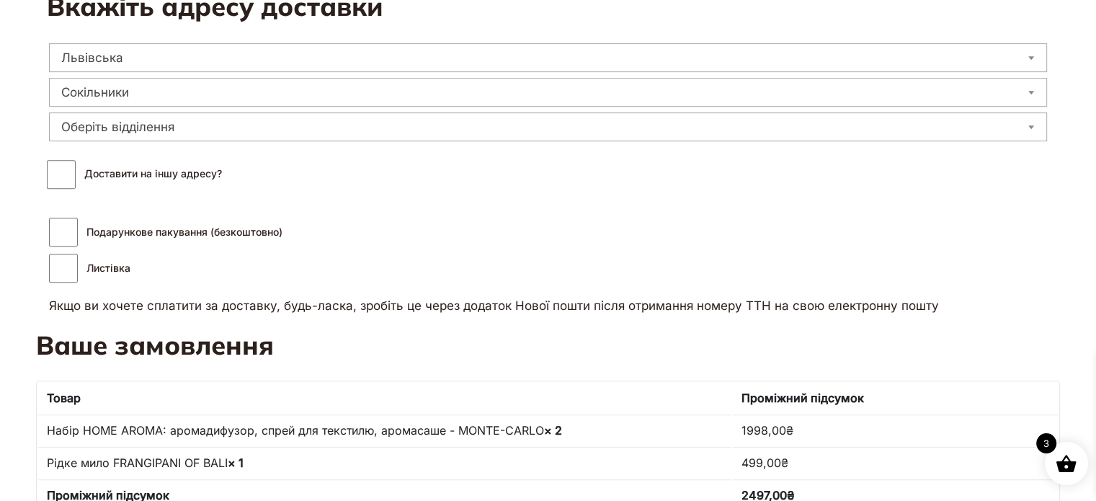
click at [148, 123] on span "Оберіть відділення" at bounding box center [548, 127] width 996 height 20
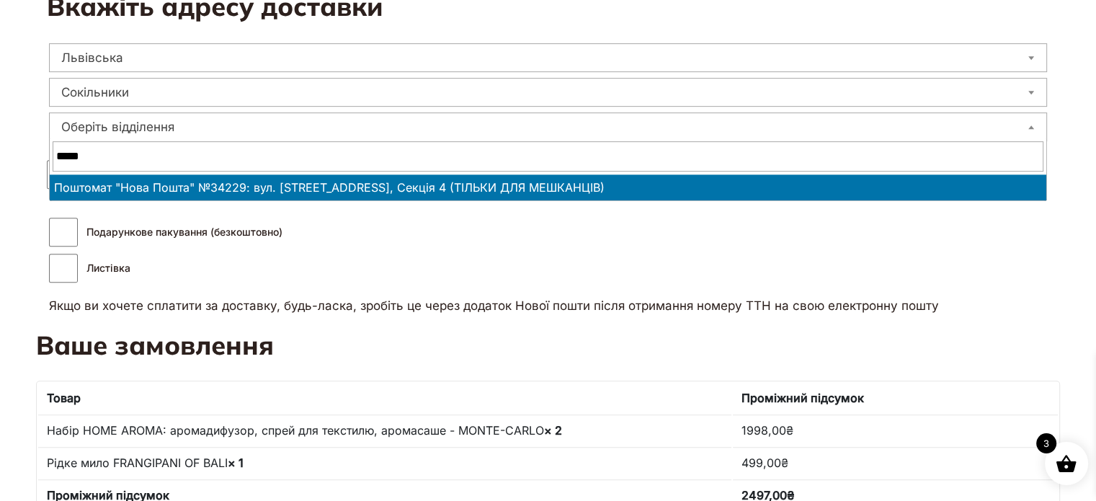
type input "*****"
select select "**********"
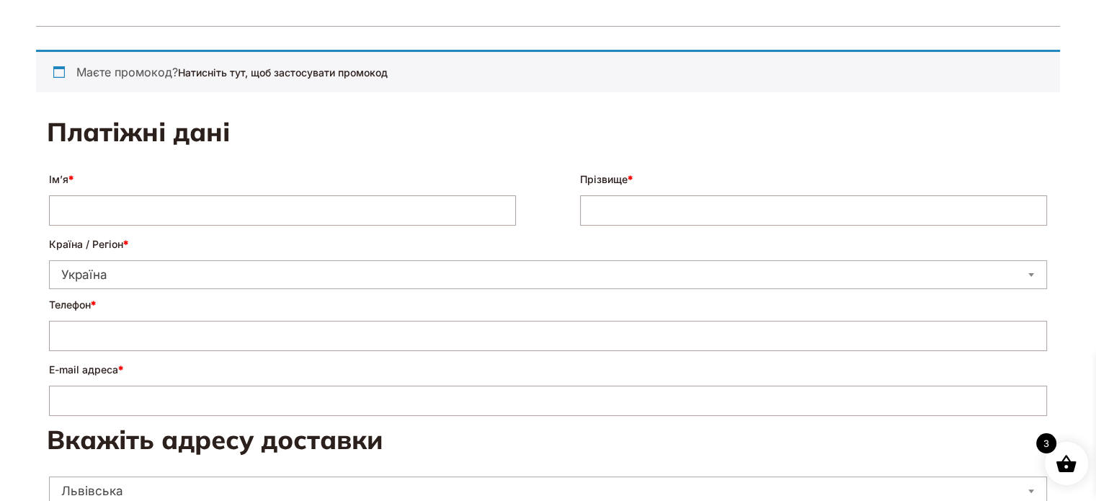
scroll to position [216, 0]
click at [280, 208] on input "Ім’я *" at bounding box center [282, 210] width 467 height 30
type input "*****"
click at [623, 205] on input "Прізвище *" at bounding box center [813, 210] width 467 height 30
type input "*"
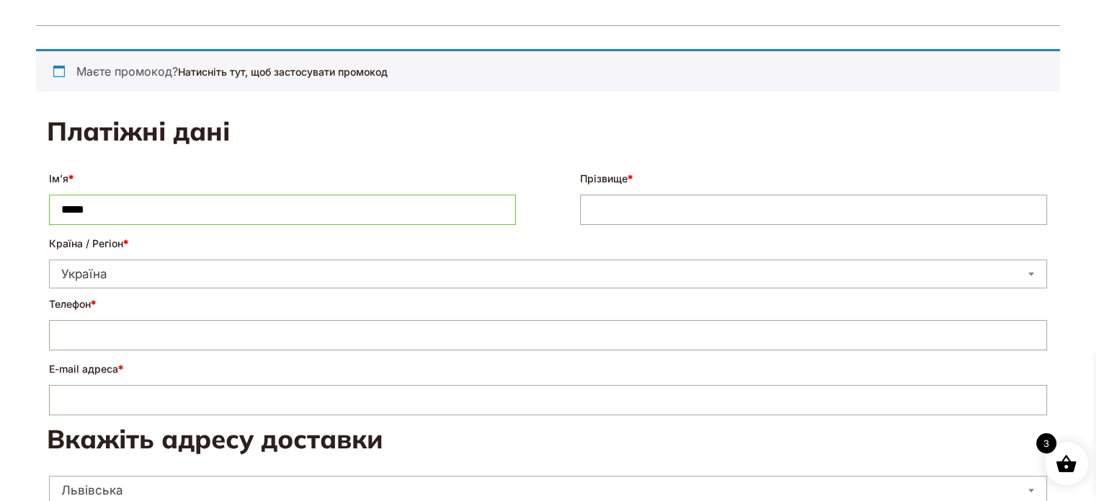
type input "*"
type input "********"
click at [410, 341] on input "Телефон *" at bounding box center [548, 335] width 998 height 30
type input "**********"
click at [366, 411] on input "E-mail адреса *" at bounding box center [548, 400] width 998 height 30
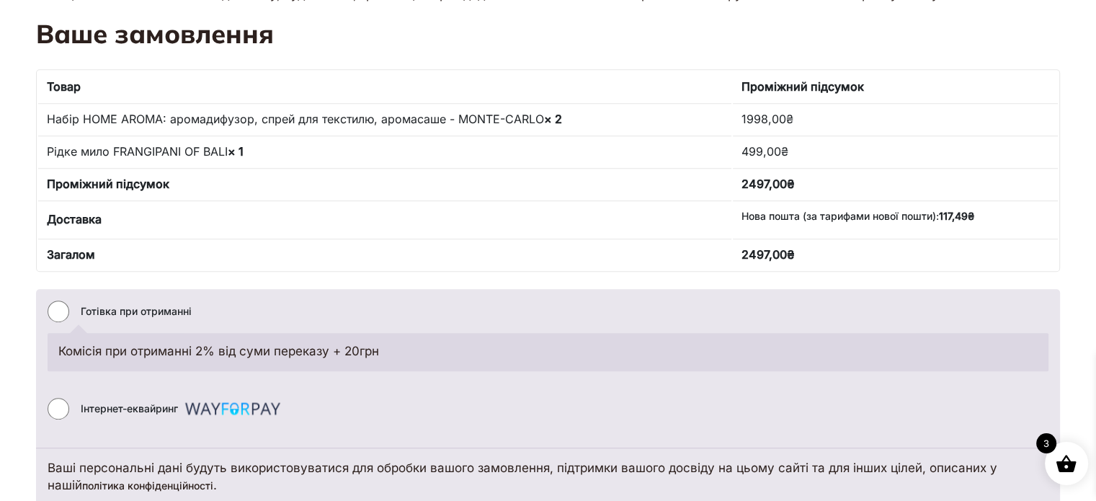
scroll to position [1081, 0]
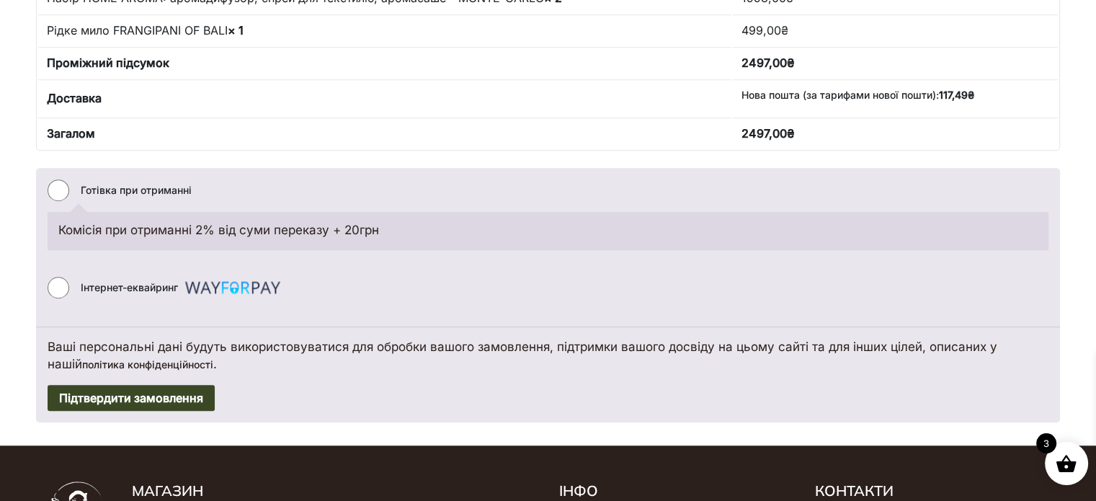
type input "**********"
click at [81, 385] on button "Підтвердити замовлення" at bounding box center [131, 398] width 167 height 26
